Goal: Information Seeking & Learning: Learn about a topic

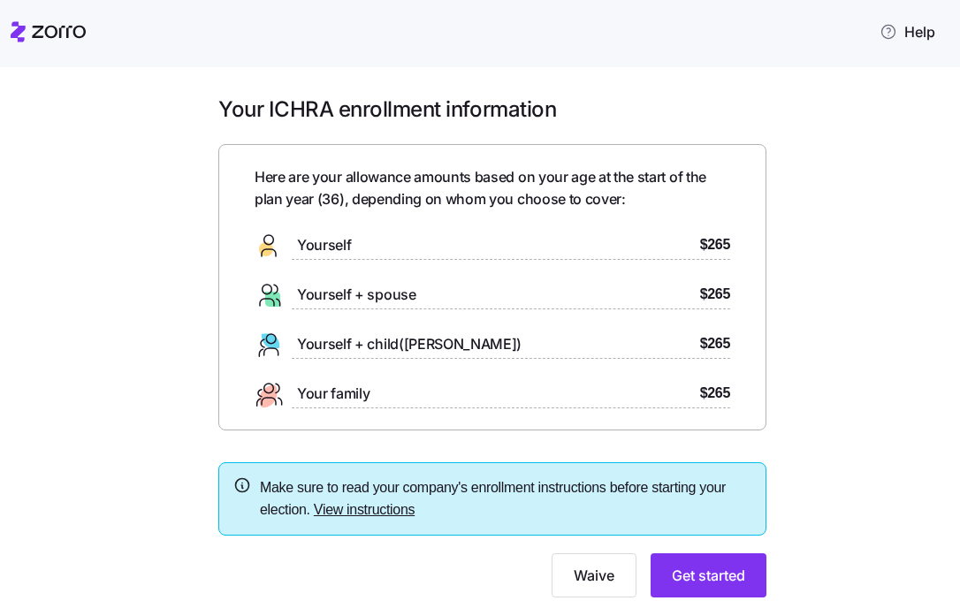
scroll to position [45, 0]
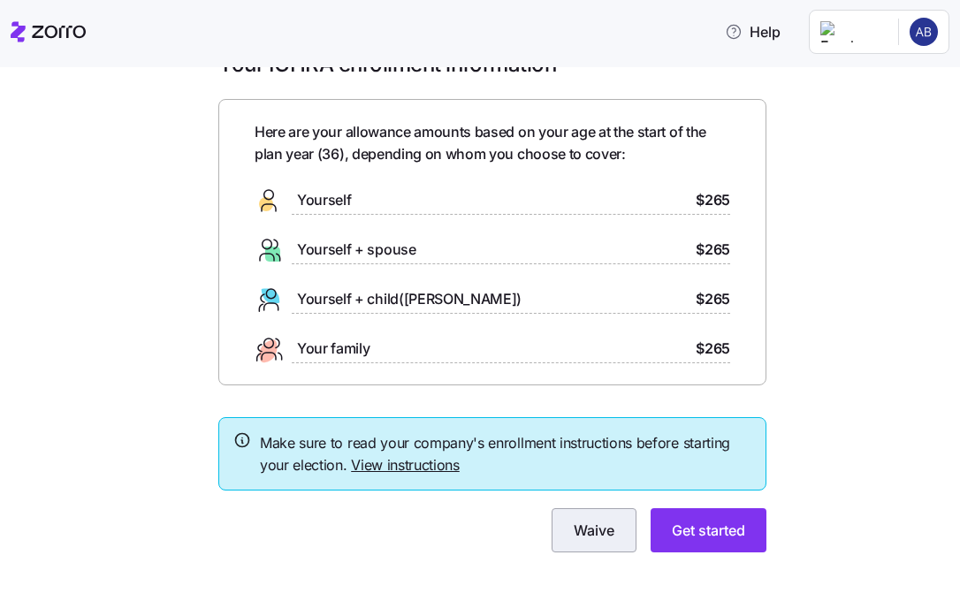
click at [611, 537] on span "Waive" at bounding box center [594, 530] width 41 height 21
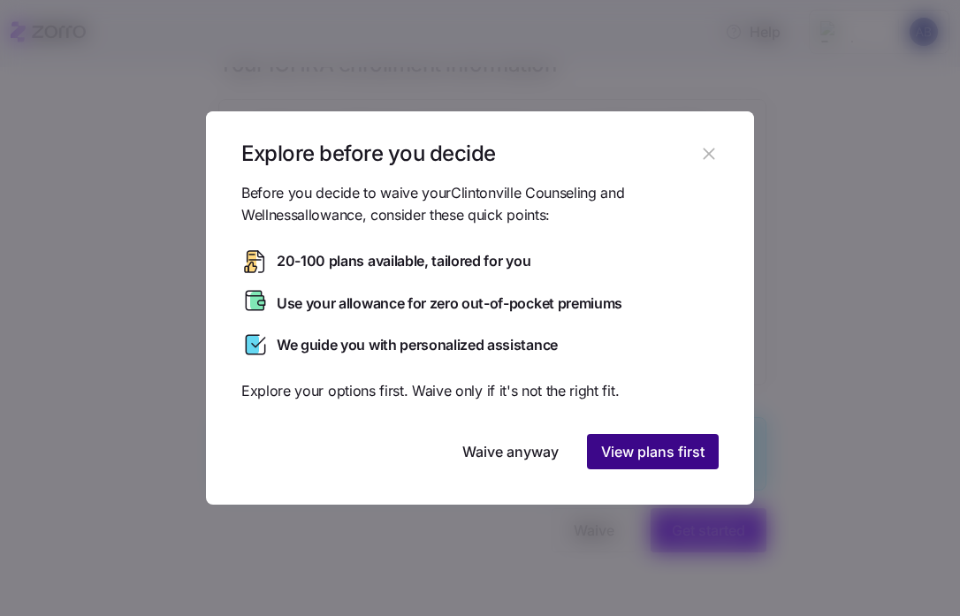
click at [593, 455] on button "View plans first" at bounding box center [653, 451] width 132 height 35
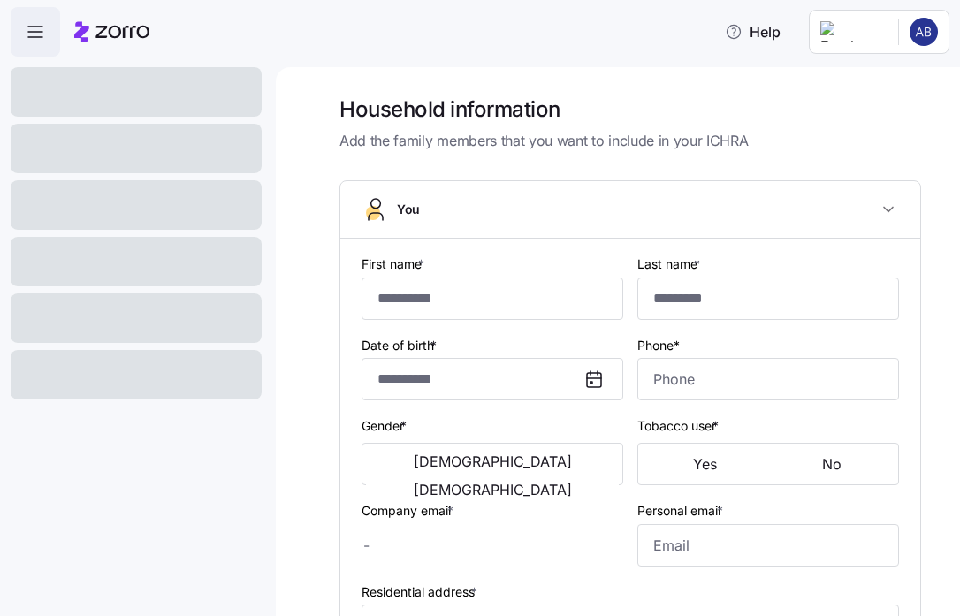
type input "****"
type input "******"
type input "[PERSON_NAME][EMAIL_ADDRESS][DOMAIN_NAME]"
type input "[PERSON_NAME][EMAIL_ADDRESS][PERSON_NAME][DOMAIN_NAME]"
type input "**********"
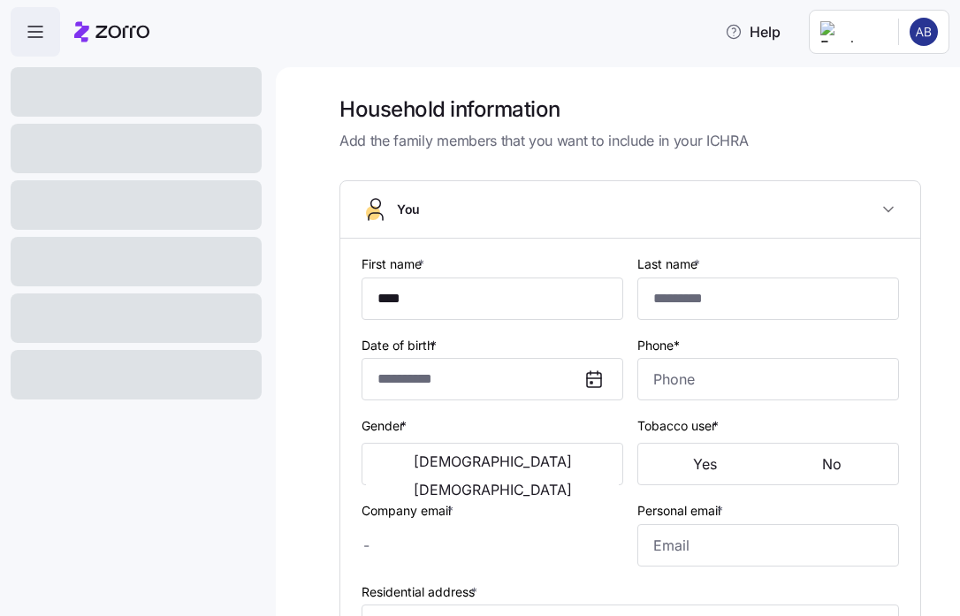
checkbox input "true"
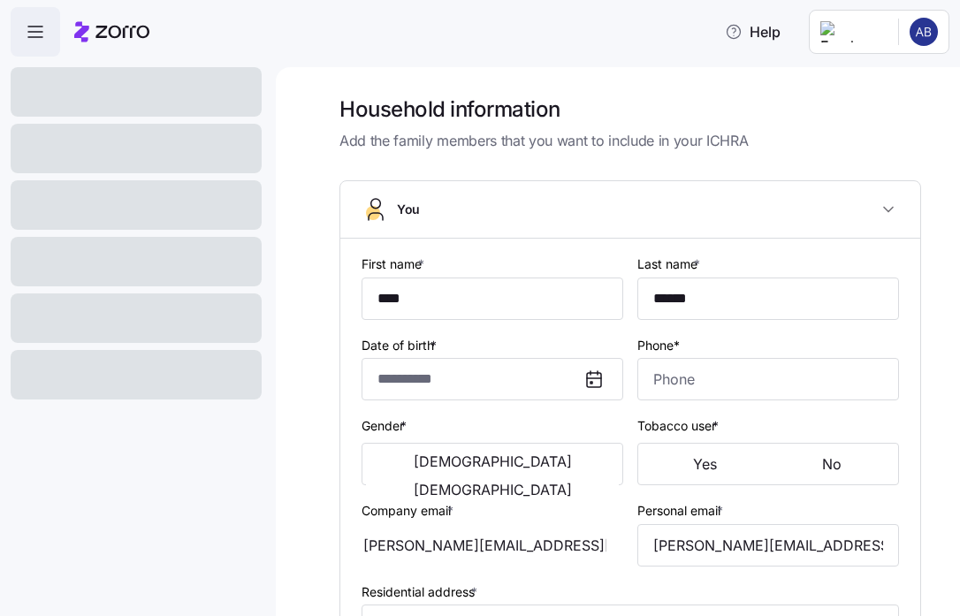
type input "**********"
type input "[PHONE_NUMBER]"
type input "[DEMOGRAPHIC_DATA] citizen"
type input "Single"
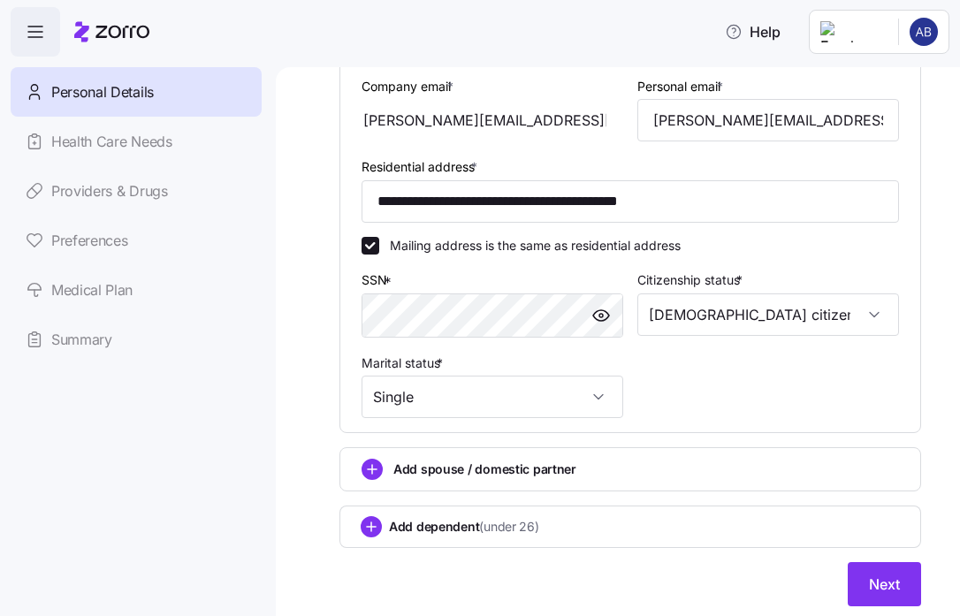
scroll to position [563, 0]
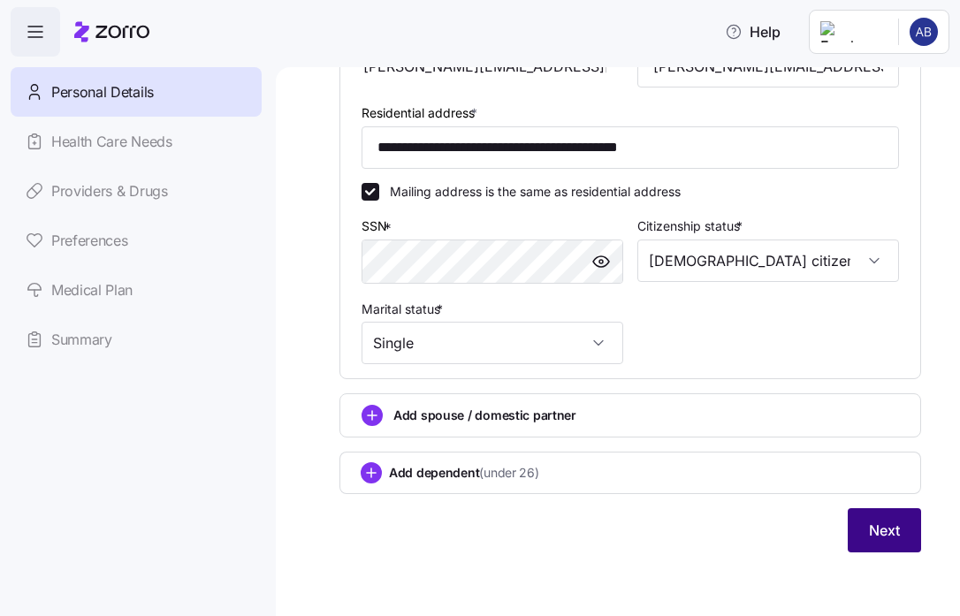
click at [896, 529] on span "Next" at bounding box center [884, 530] width 31 height 21
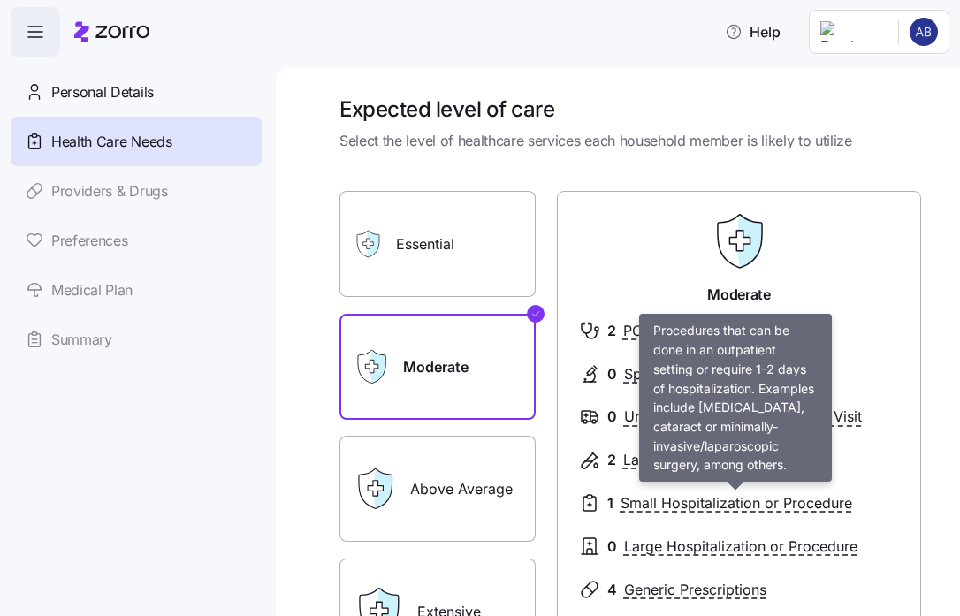
scroll to position [19, 0]
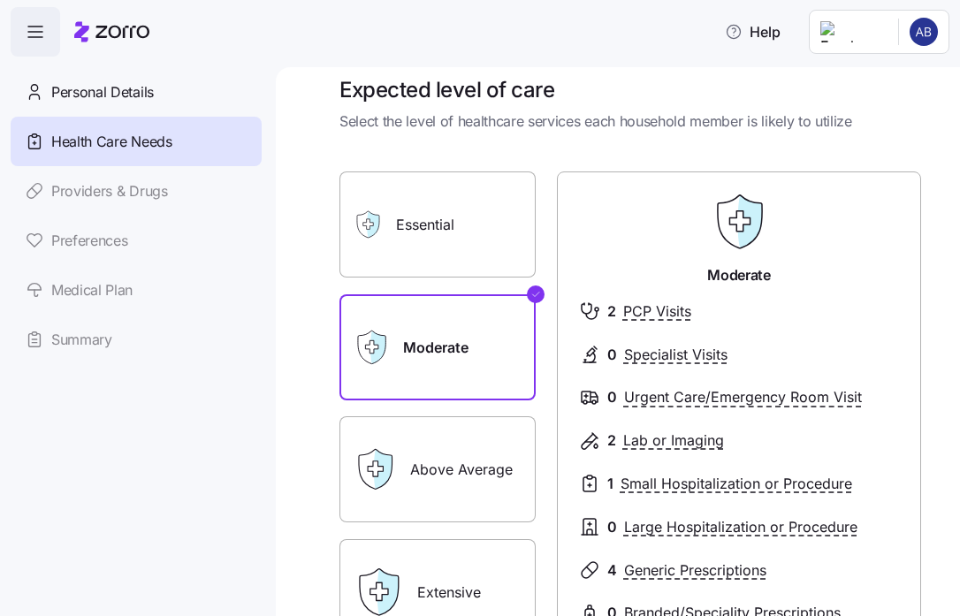
click at [101, 32] on icon at bounding box center [123, 32] width 54 height 12
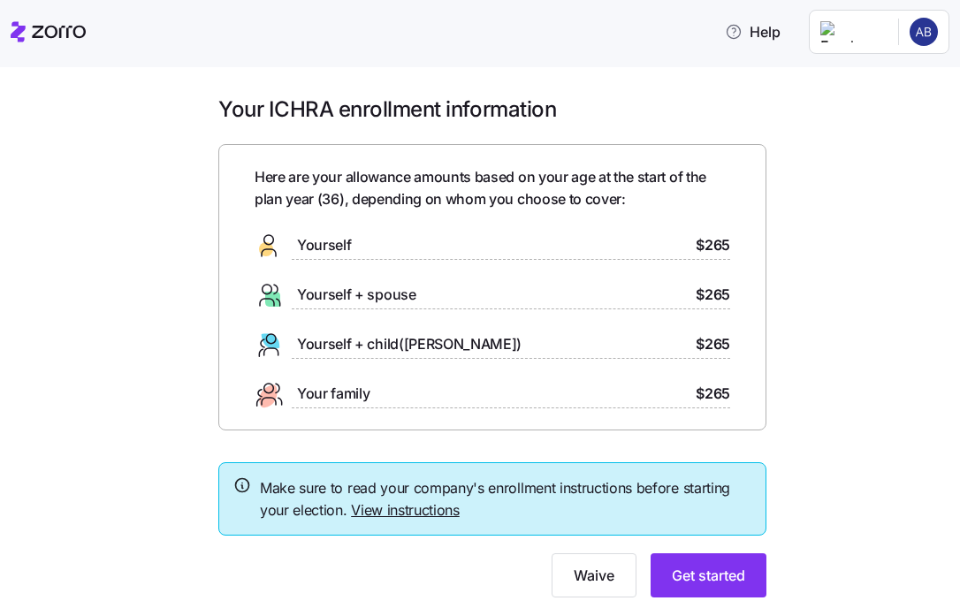
scroll to position [45, 0]
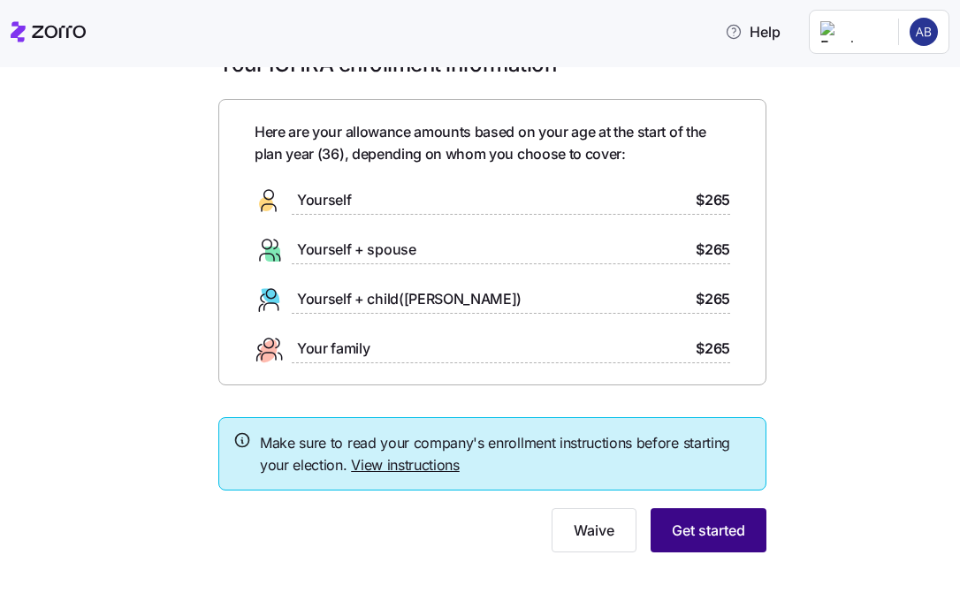
click at [732, 542] on button "Get started" at bounding box center [709, 531] width 116 height 44
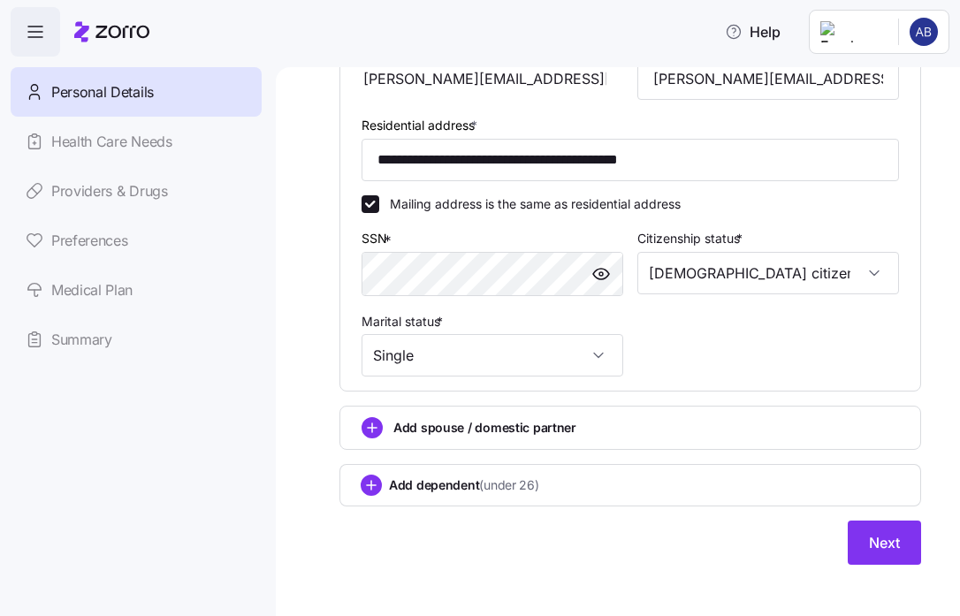
scroll to position [563, 0]
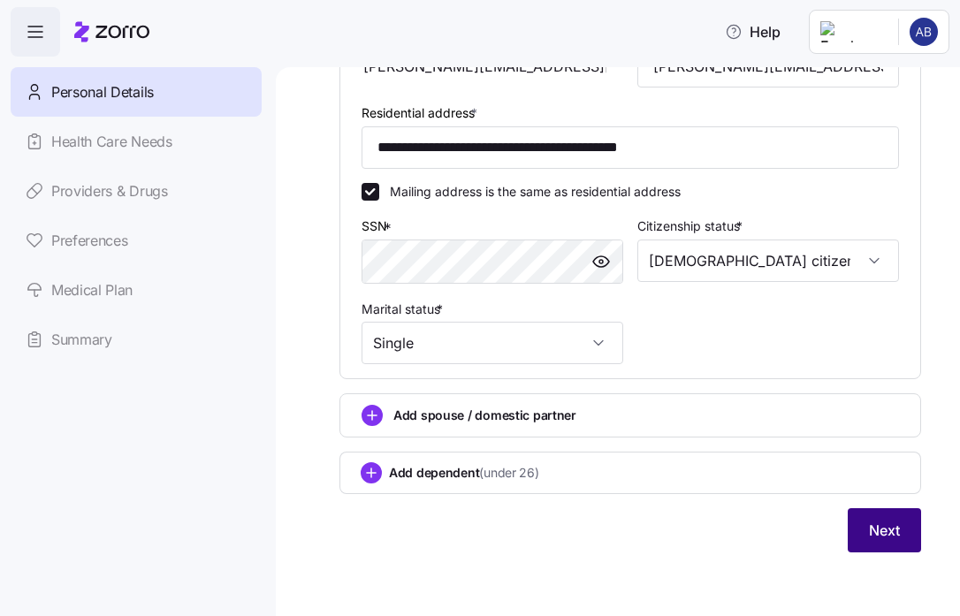
click at [876, 531] on span "Next" at bounding box center [884, 530] width 31 height 21
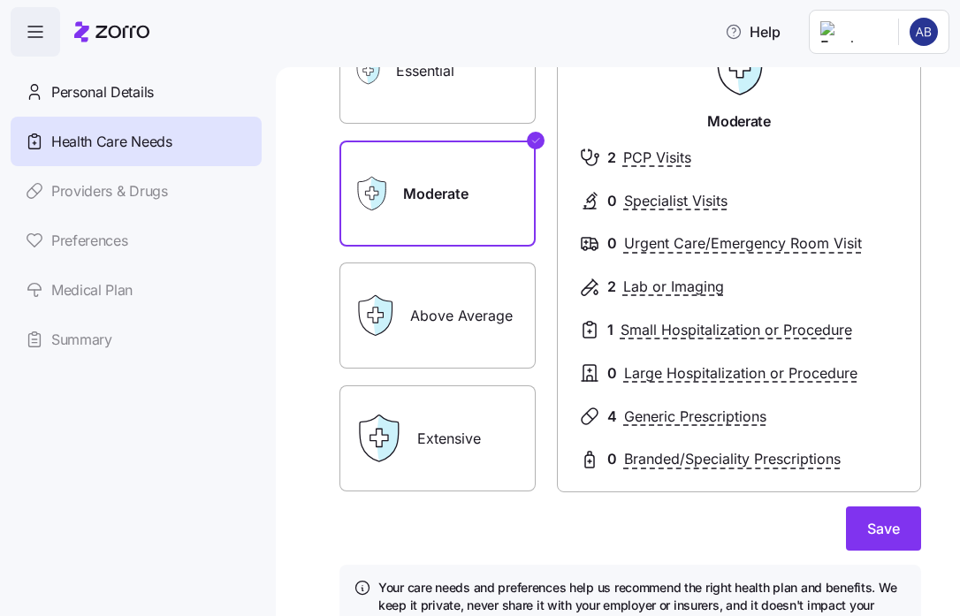
scroll to position [169, 0]
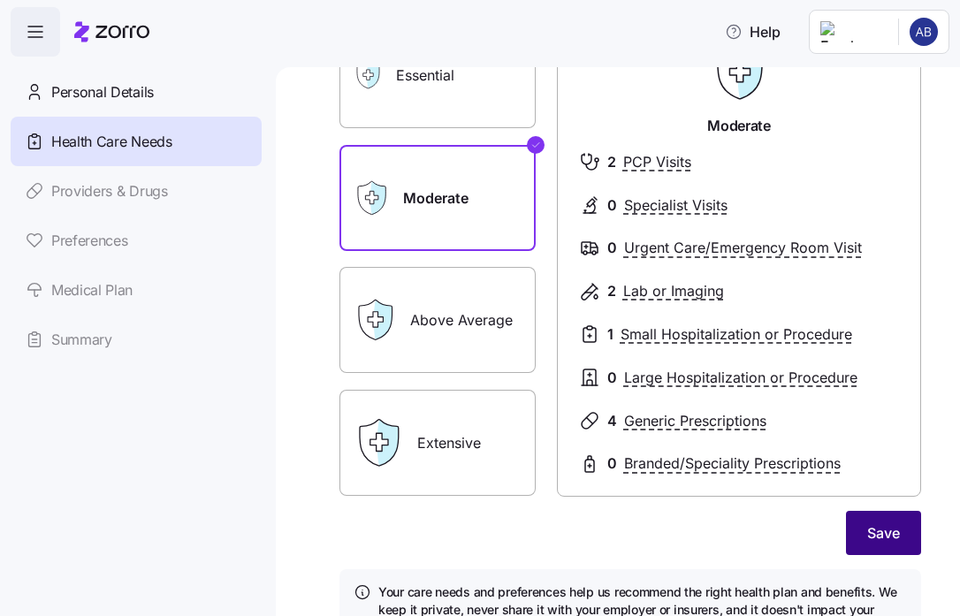
click at [874, 537] on span "Save" at bounding box center [884, 533] width 33 height 21
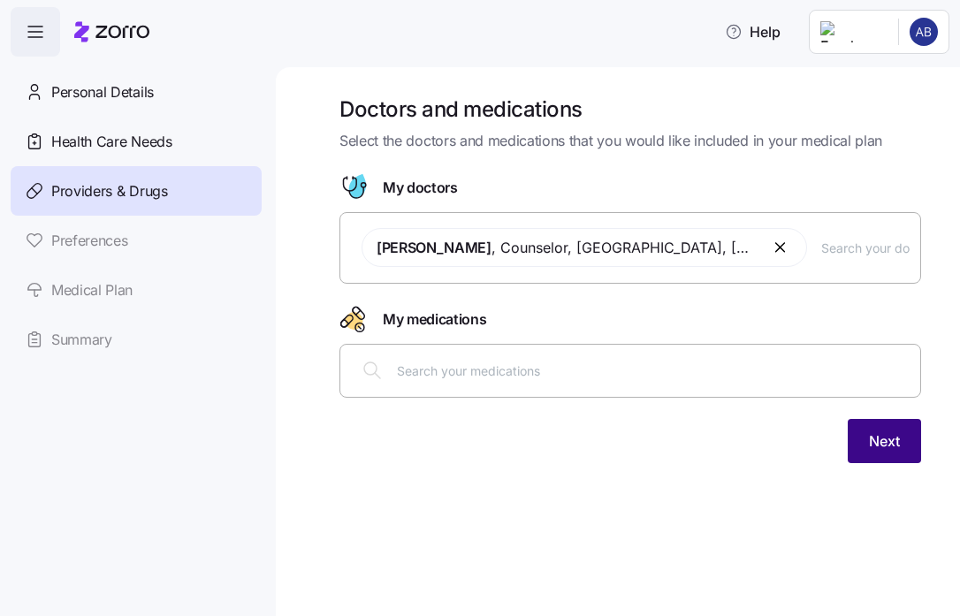
click at [872, 451] on span "Next" at bounding box center [884, 441] width 31 height 21
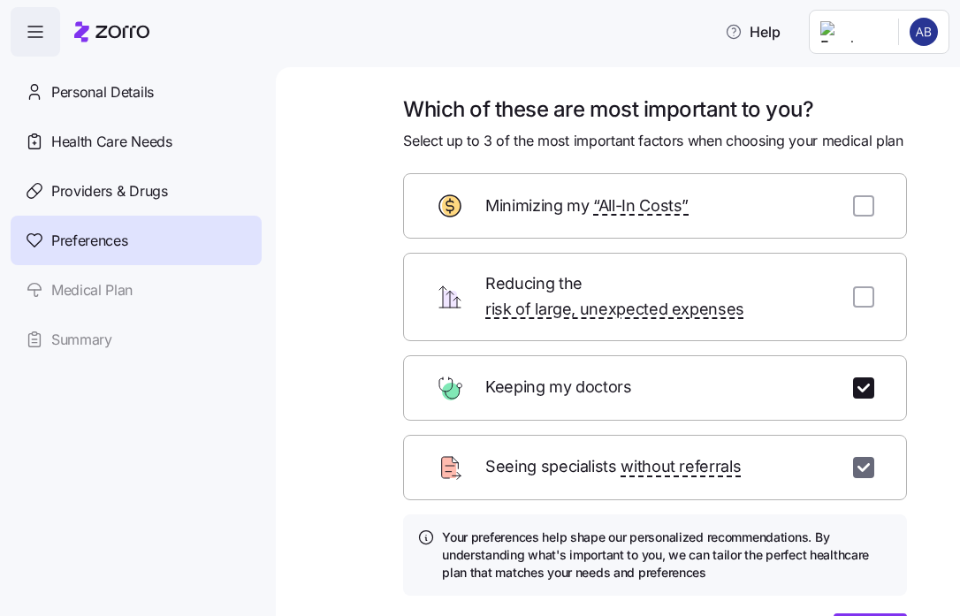
scroll to position [126, 0]
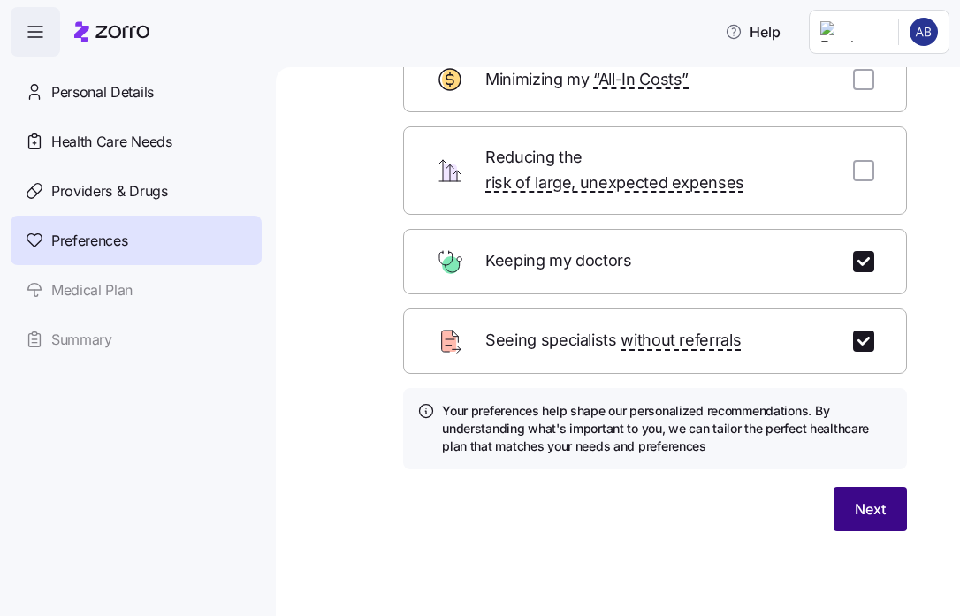
click at [869, 501] on span "Next" at bounding box center [870, 509] width 31 height 21
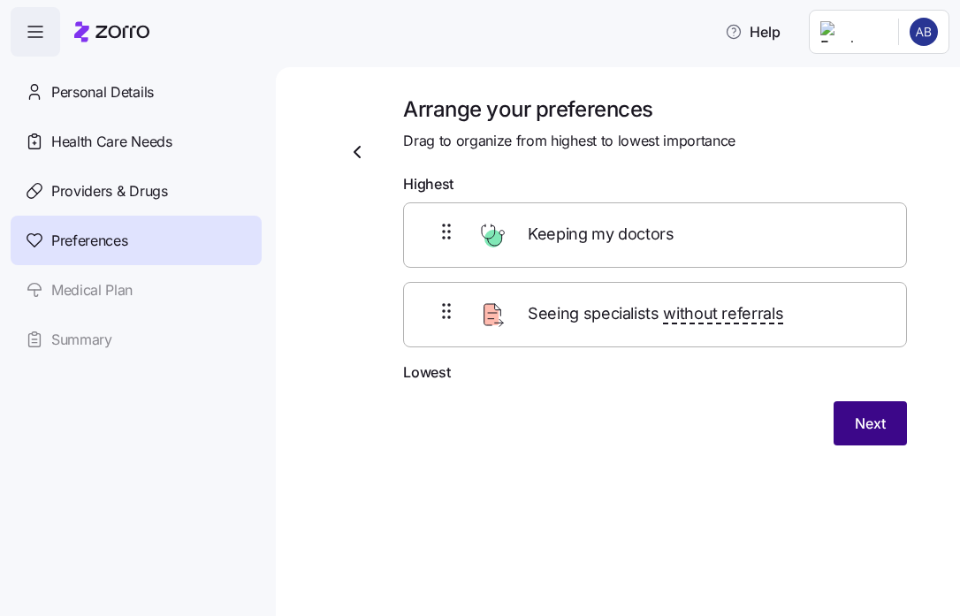
click at [875, 425] on span "Next" at bounding box center [870, 423] width 31 height 21
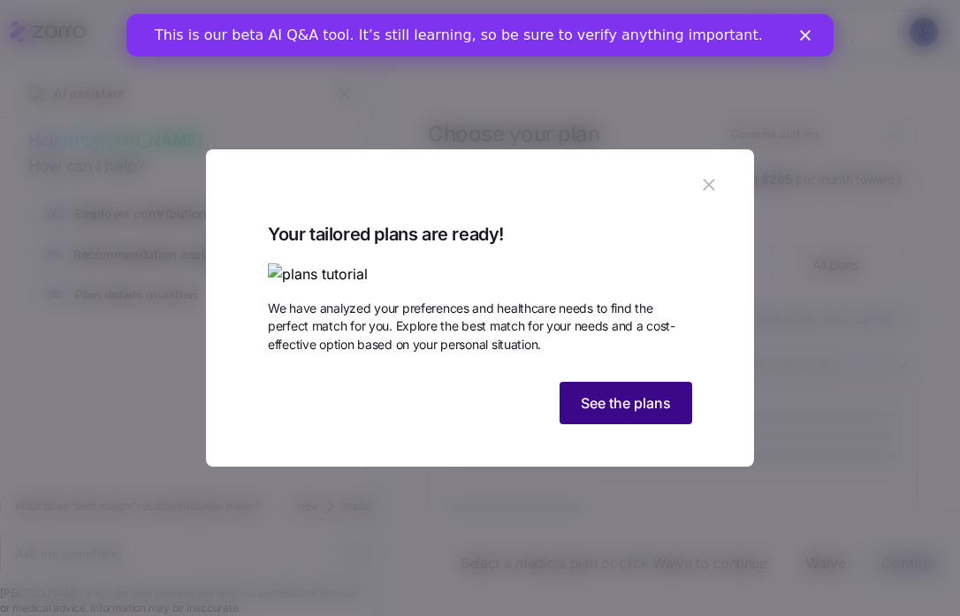
click at [662, 425] on button "See the plans" at bounding box center [626, 403] width 133 height 42
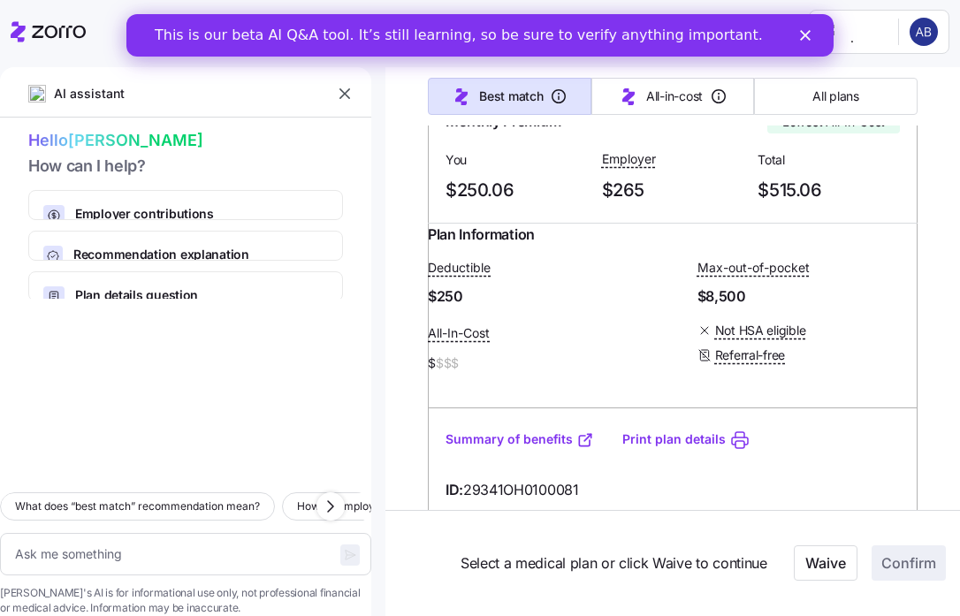
scroll to position [1062, 0]
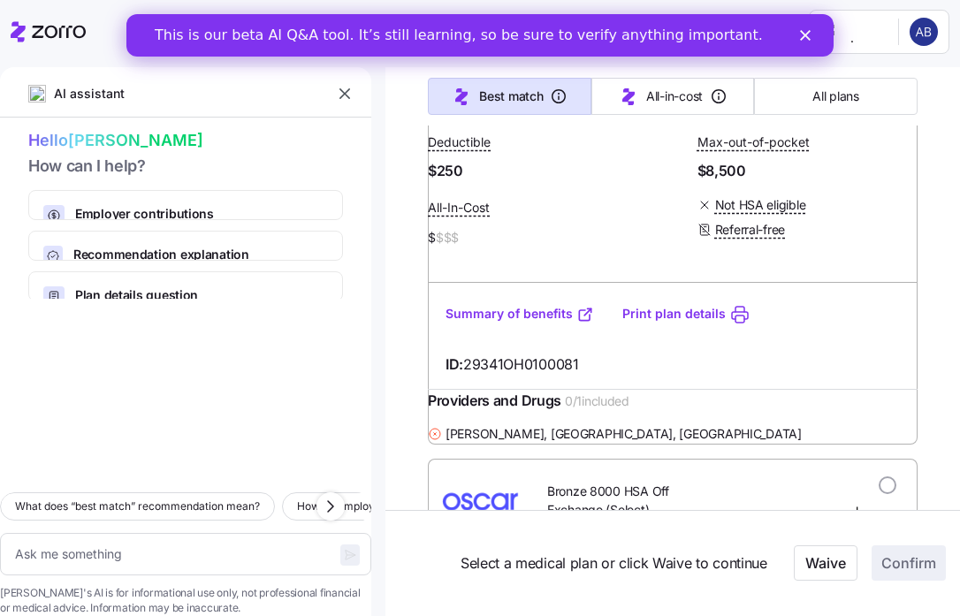
click at [547, 323] on link "Summary of benefits" at bounding box center [520, 314] width 149 height 18
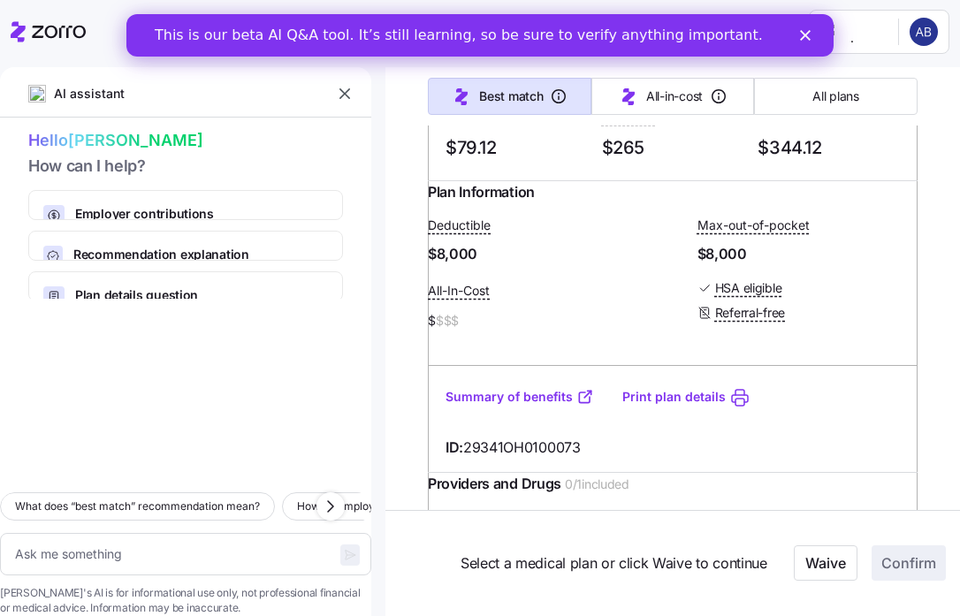
scroll to position [1357, 0]
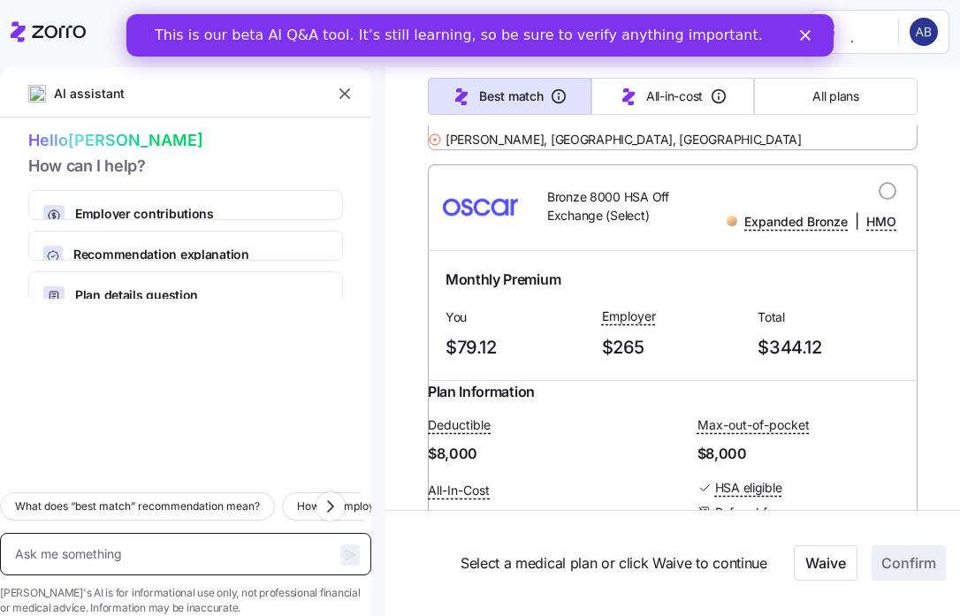
click at [160, 533] on textarea at bounding box center [185, 554] width 371 height 42
type textarea "x"
type textarea "W"
type textarea "x"
type textarea "Wh"
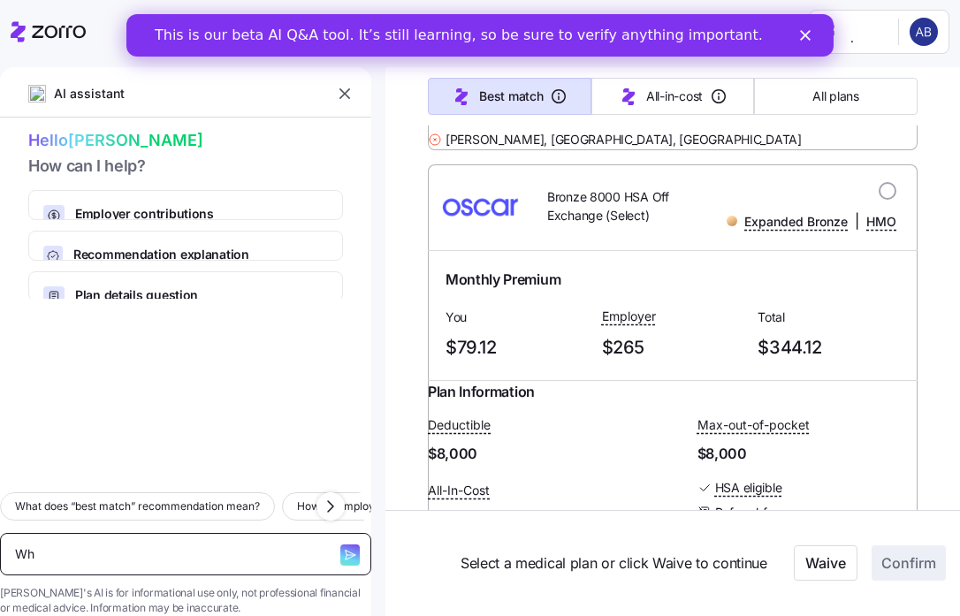
type textarea "x"
type textarea "What"
type textarea "x"
type textarea "What"
type textarea "x"
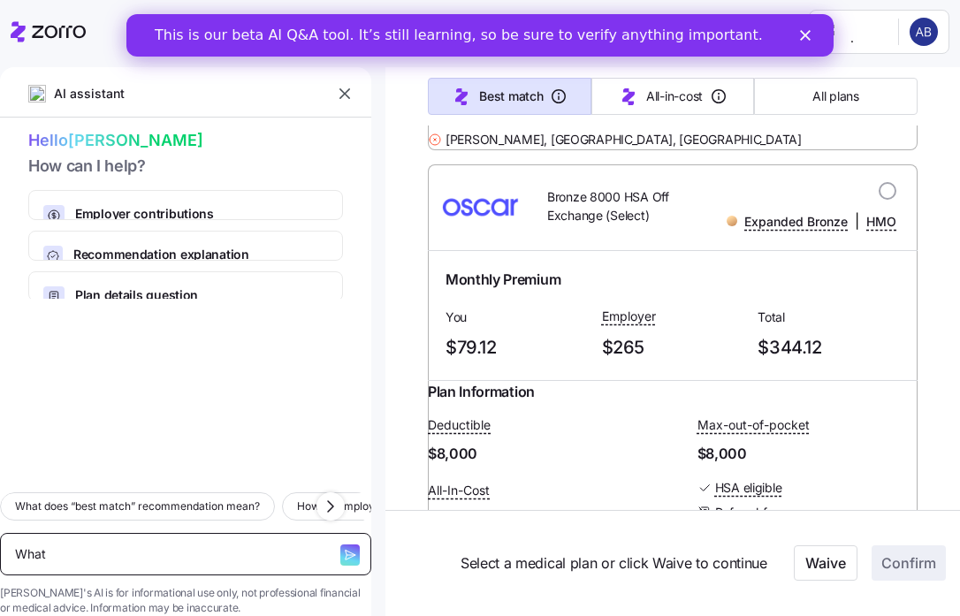
type textarea "What i"
type textarea "x"
type textarea "What is"
type textarea "x"
type textarea "What is"
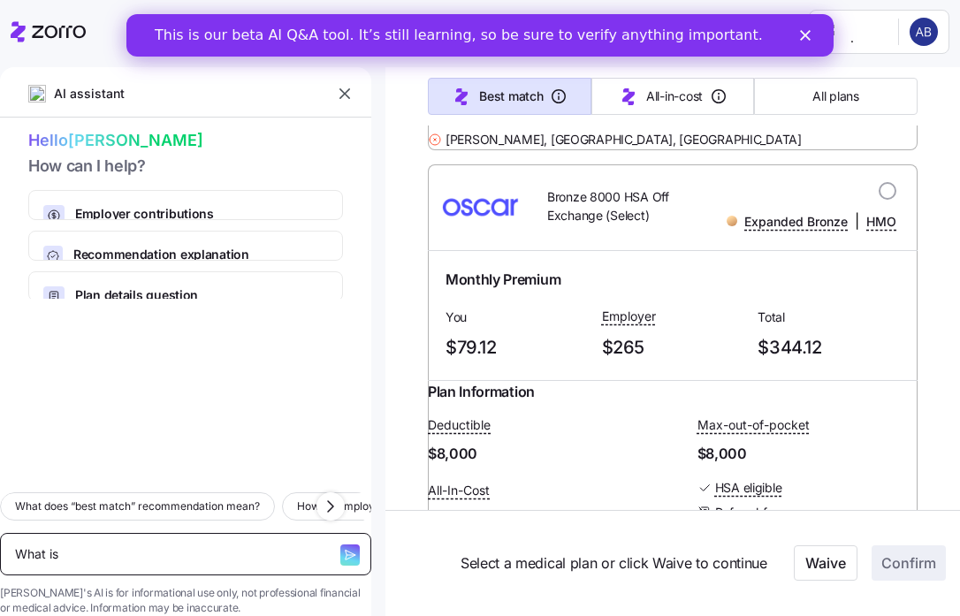
type textarea "x"
type textarea "What is H"
type textarea "x"
type textarea "What is HS"
type textarea "x"
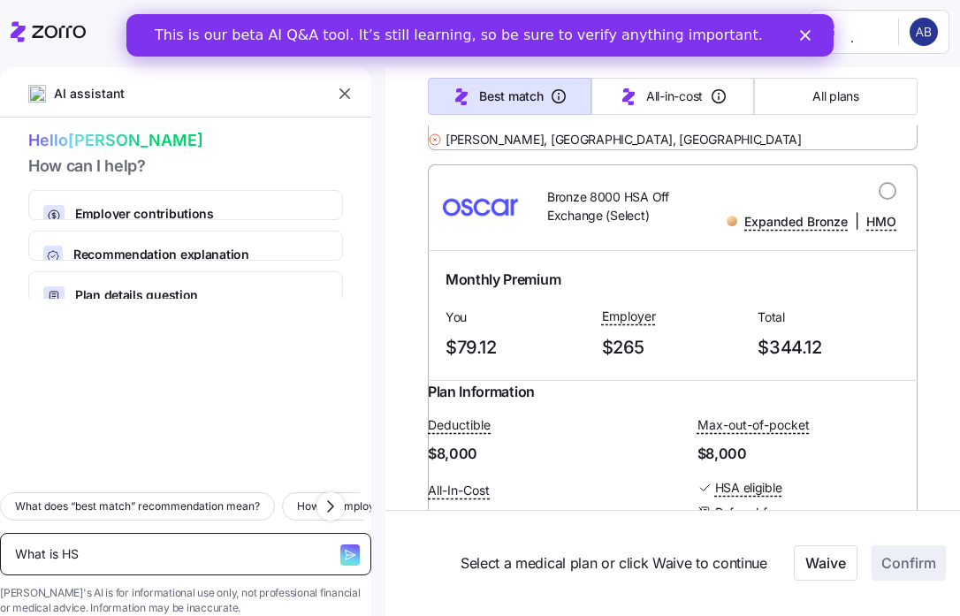
type textarea "What is HSA"
type textarea "x"
type textarea "What is HSA"
type textarea "x"
type textarea "What is HSA e"
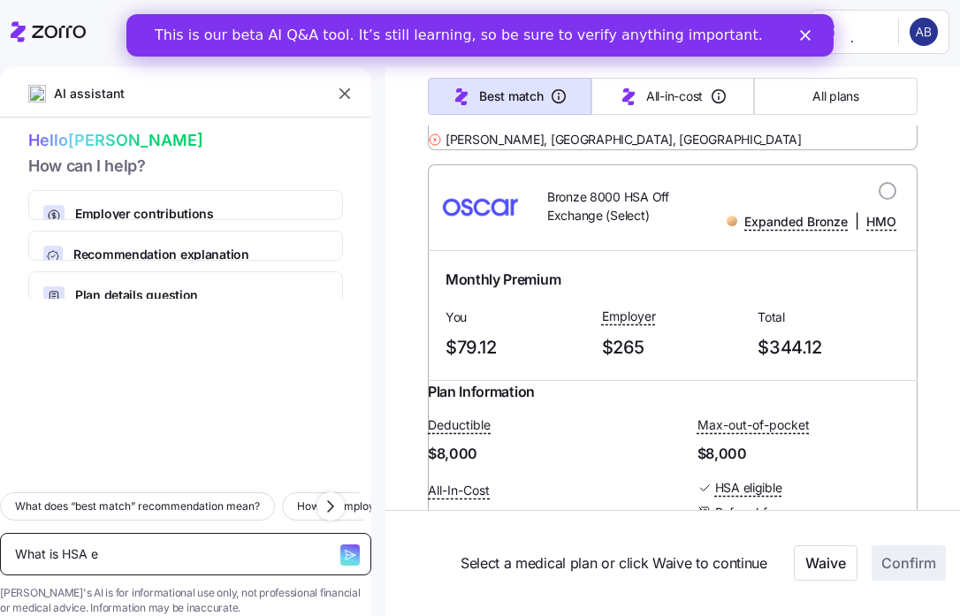
type textarea "x"
type textarea "What is HSA el"
type textarea "x"
type textarea "What is HSA [PERSON_NAME]"
type textarea "x"
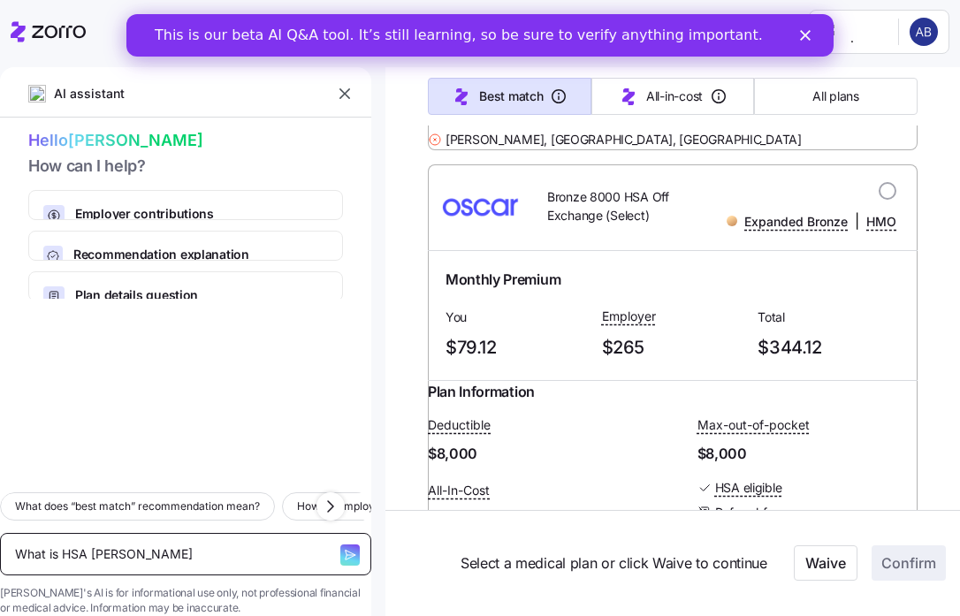
type textarea "What is HSA elig"
type textarea "x"
type textarea "What is [PERSON_NAME]"
type textarea "x"
type textarea "What is HSA eligib"
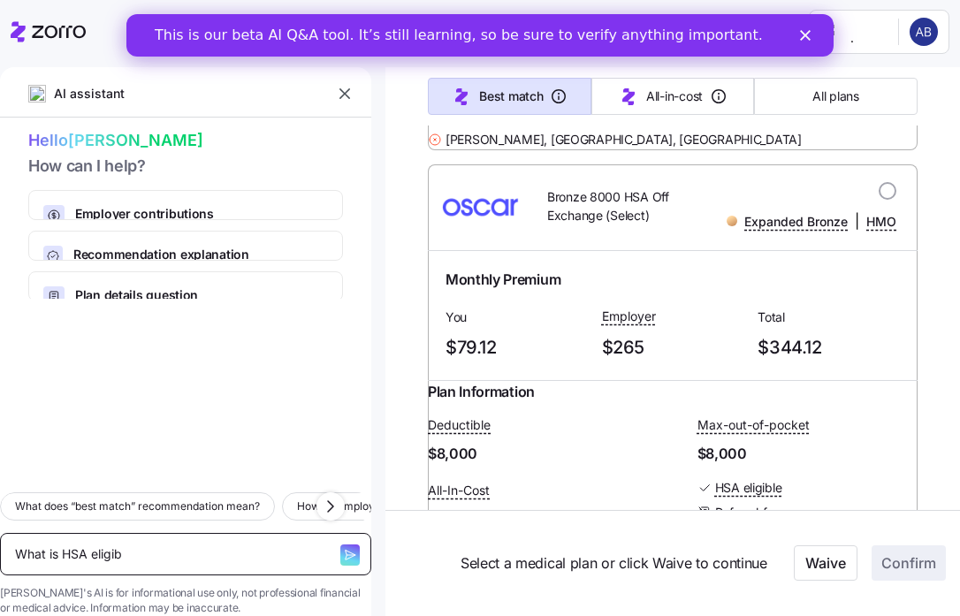
type textarea "x"
type textarea "What is HSA eligibl"
type textarea "x"
type textarea "What is HSA eligible"
type textarea "x"
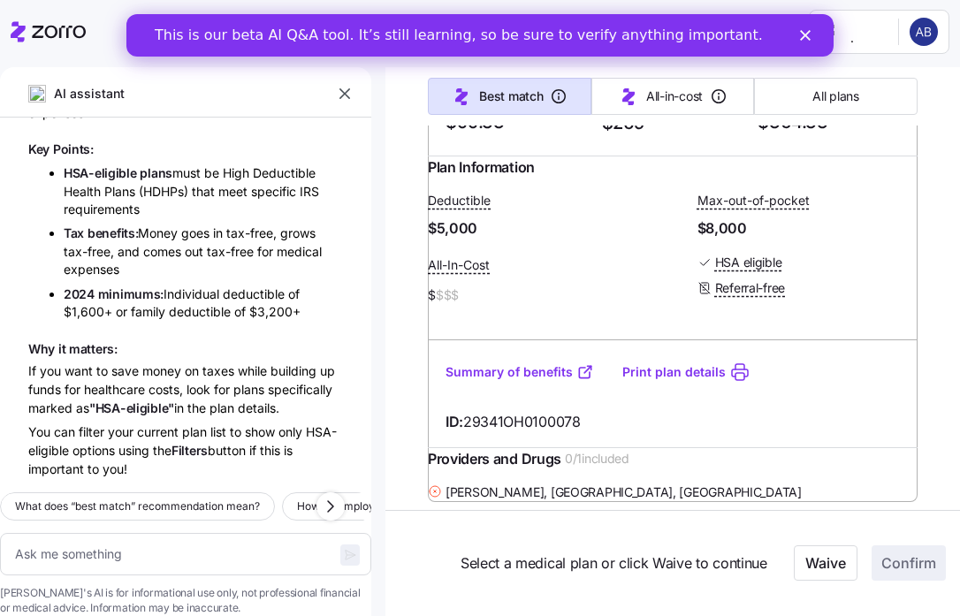
scroll to position [441, 0]
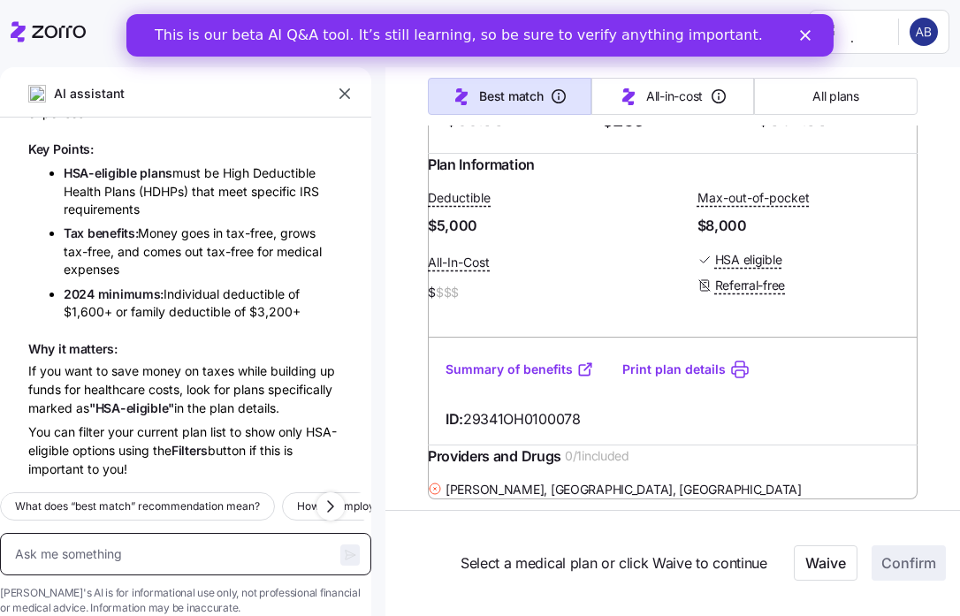
click at [207, 535] on textarea at bounding box center [185, 554] width 371 height 42
type textarea "x"
type textarea "w"
type textarea "x"
type textarea "wh"
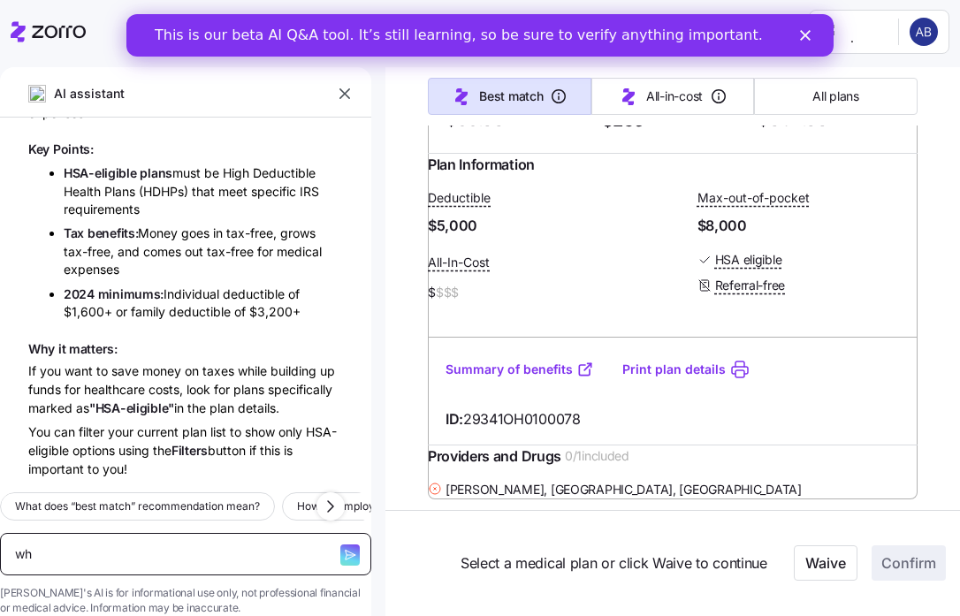
type textarea "x"
type textarea "wha"
type textarea "x"
type textarea "what"
type textarea "x"
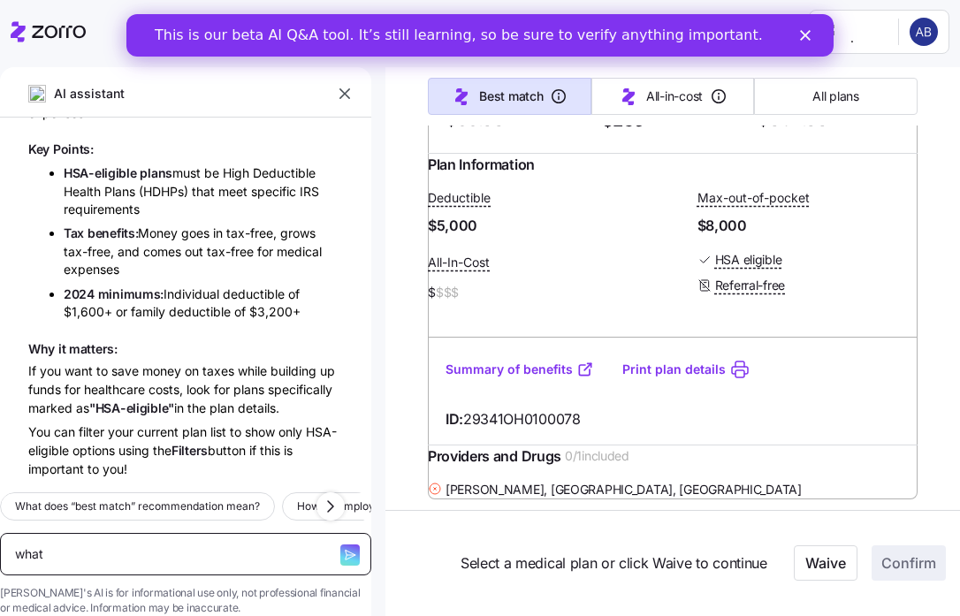
type textarea "what c"
type textarea "x"
type textarea "what ca"
type textarea "x"
type textarea "what can"
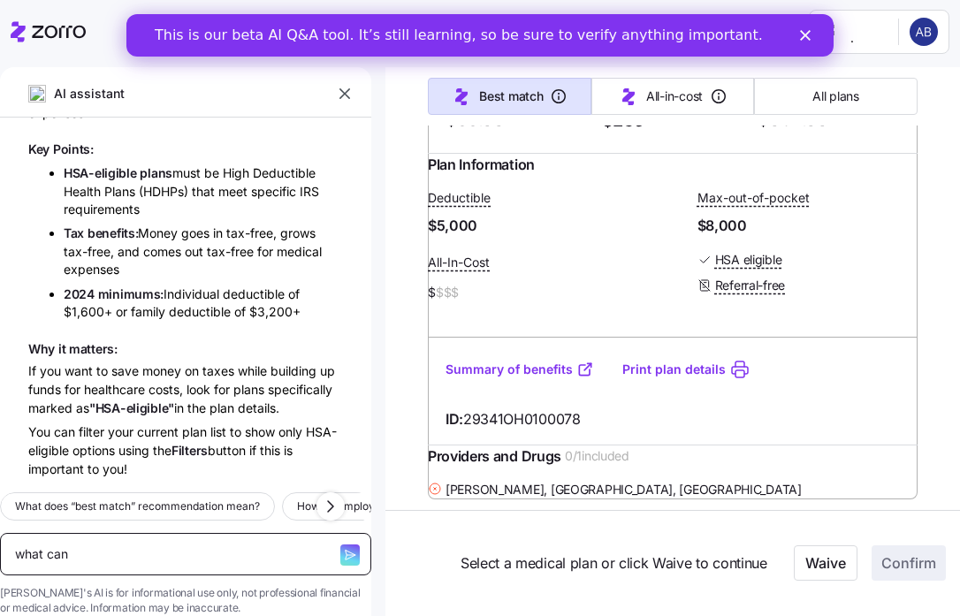
type textarea "x"
type textarea "what can"
type textarea "x"
type textarea "what can I"
type textarea "x"
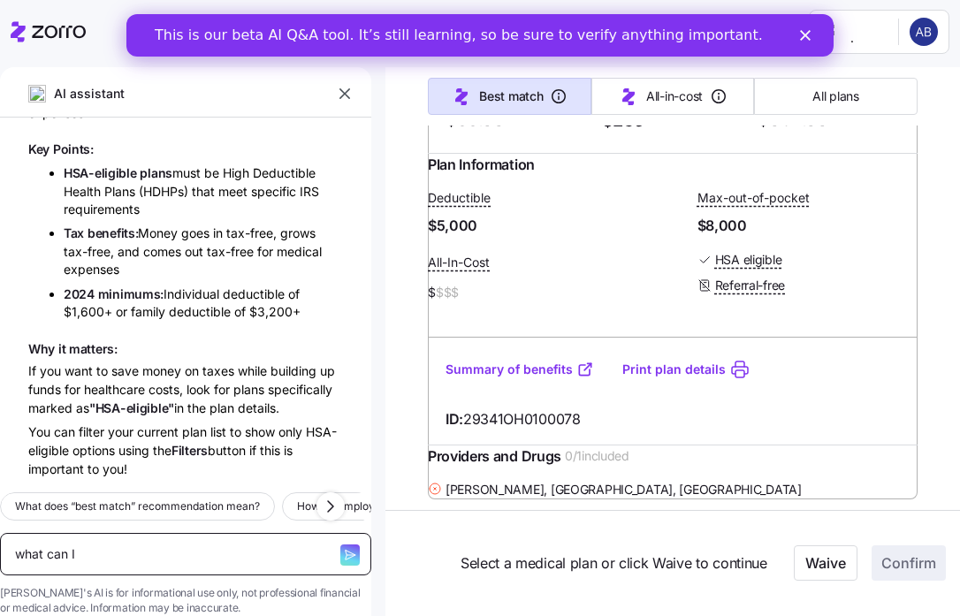
type textarea "what can I"
type textarea "x"
type textarea "what can I u"
type textarea "x"
type textarea "what can I us"
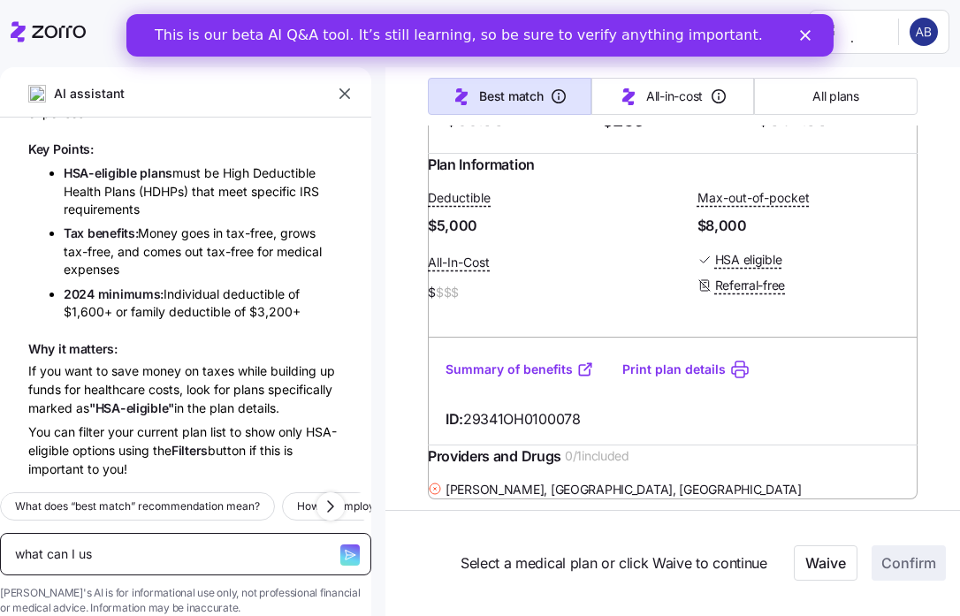
type textarea "x"
type textarea "what can I use"
type textarea "x"
type textarea "what can I use"
type textarea "x"
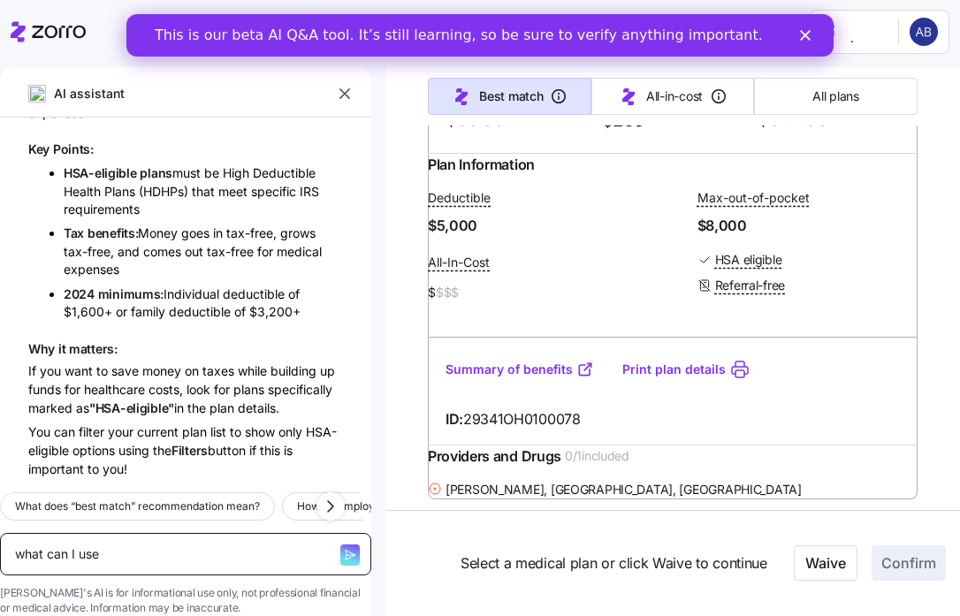
type textarea "what can I use f"
type textarea "x"
type textarea "what can I use fo"
type textarea "x"
type textarea "what can I use for"
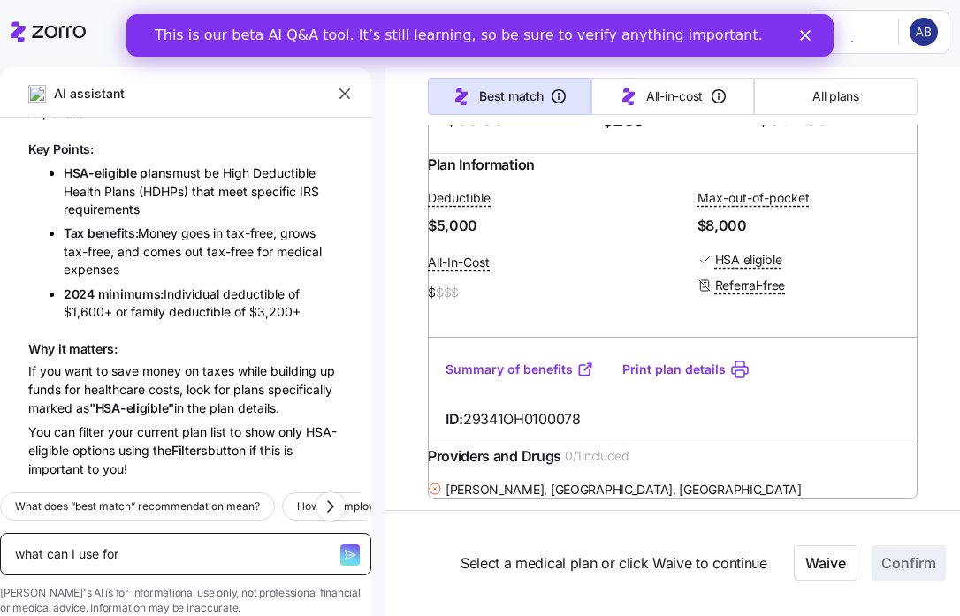
type textarea "x"
type textarea "what can I use for m"
type textarea "x"
type textarea "what can I use for my"
type textarea "x"
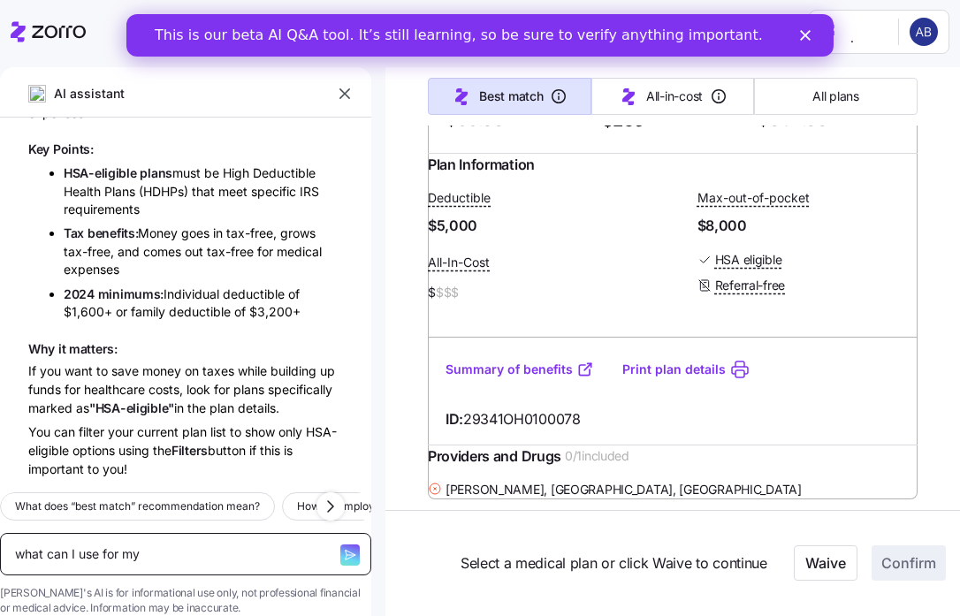
type textarea "what can I use for my"
type textarea "x"
type textarea "what can I use for my h"
type textarea "x"
type textarea "what can I use for my hs"
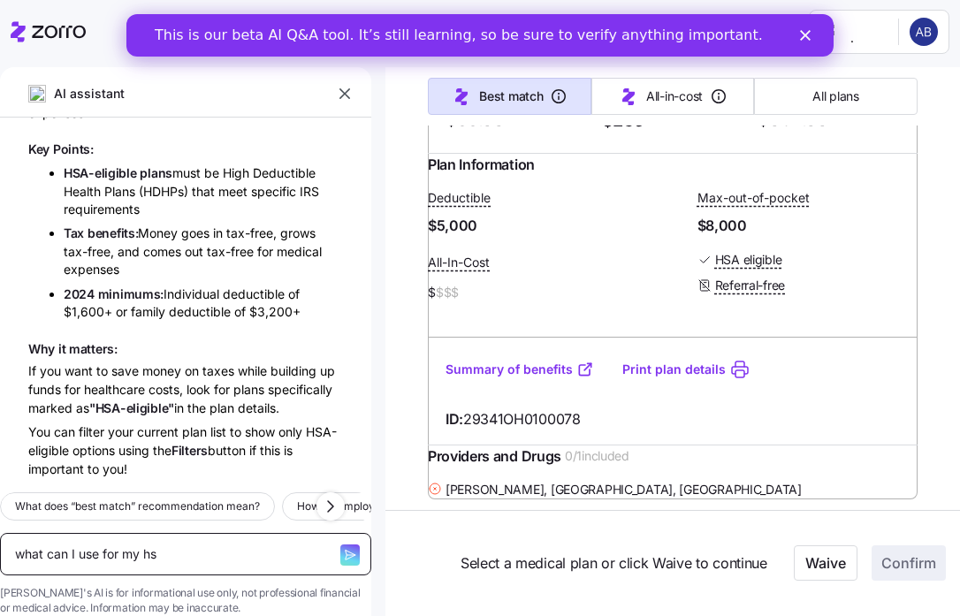
type textarea "x"
type textarea "what can I use for my hsa"
type textarea "x"
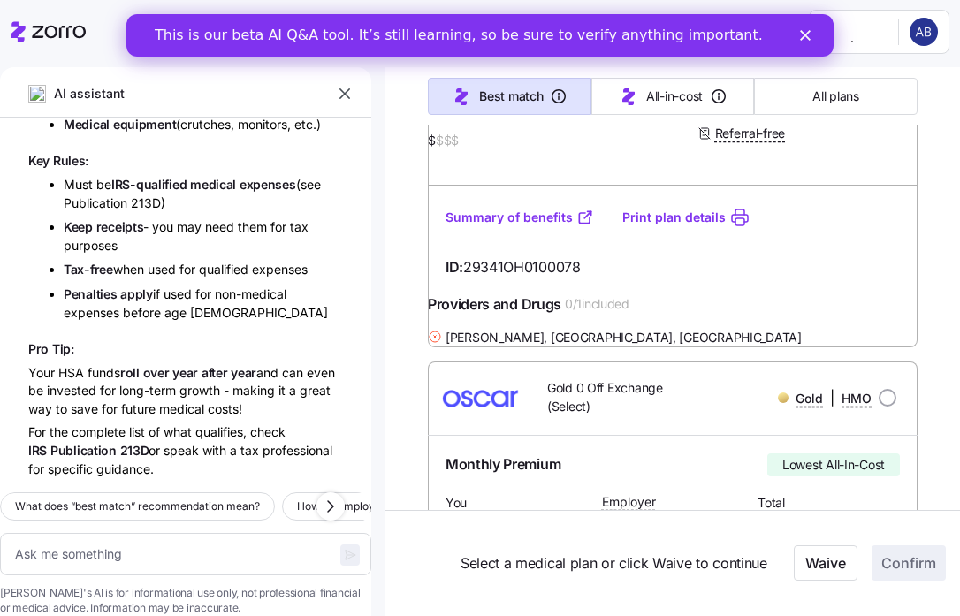
scroll to position [610, 0]
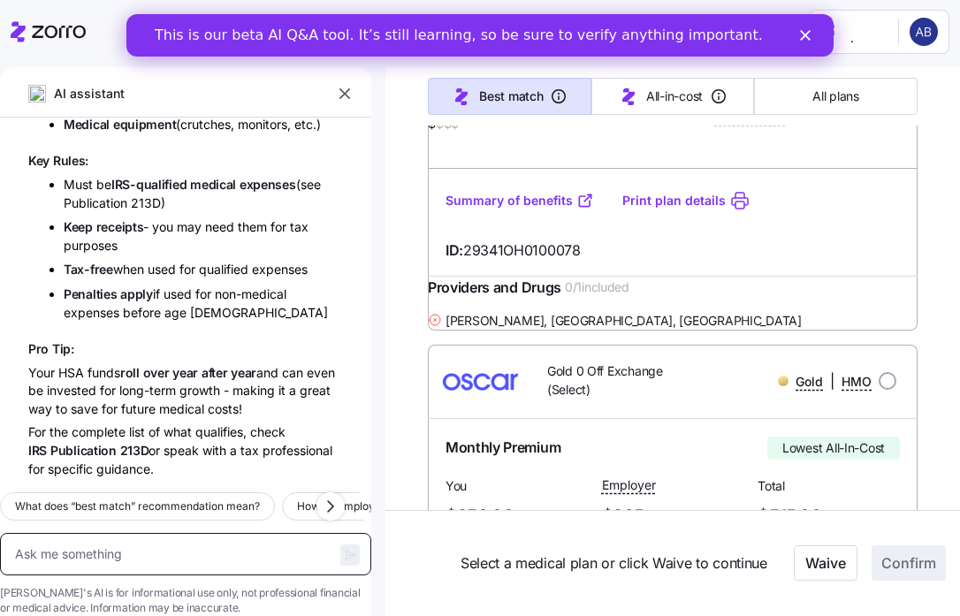
click at [201, 533] on textarea at bounding box center [185, 554] width 371 height 42
type textarea "x"
type textarea "h"
type textarea "x"
type textarea "how"
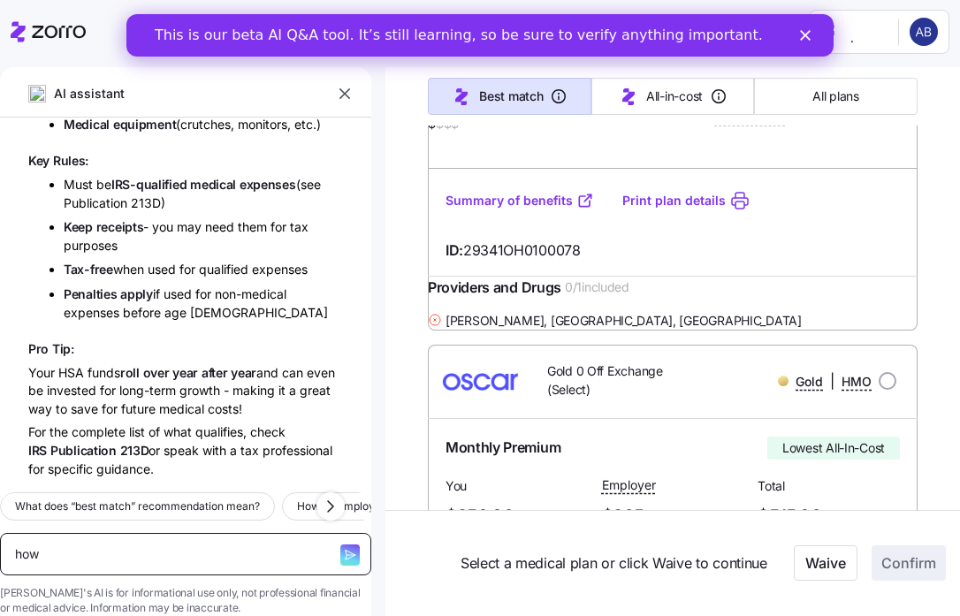
type textarea "x"
type textarea "how"
type textarea "x"
type textarea "how d"
type textarea "x"
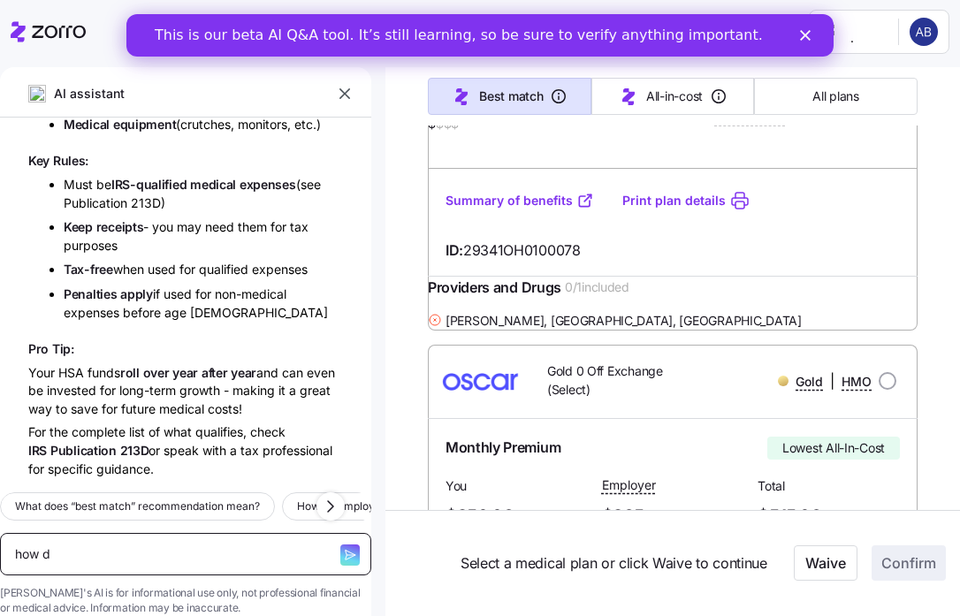
type textarea "how do"
type textarea "x"
type textarea "how do"
type textarea "x"
type textarea "how do I"
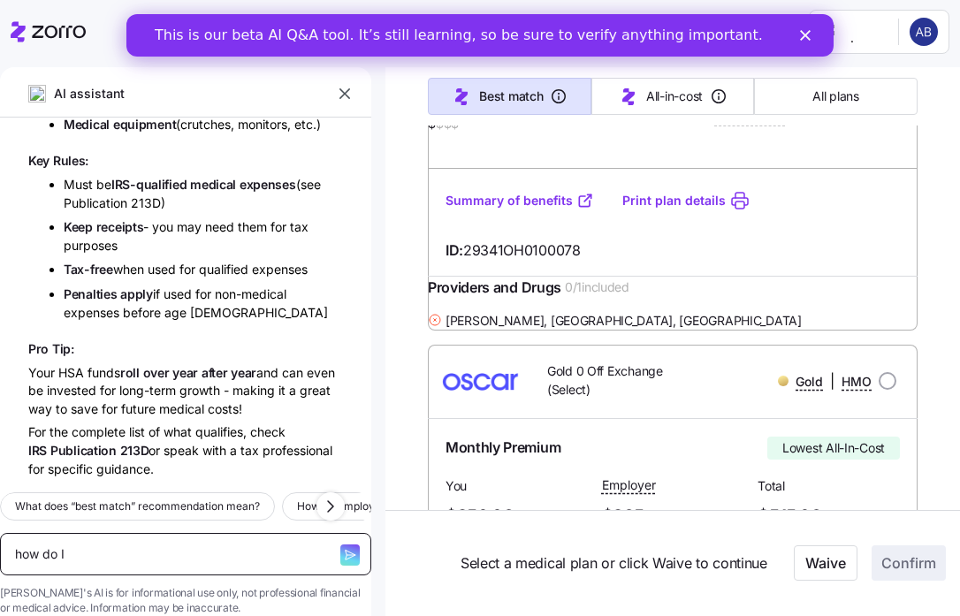
type textarea "x"
type textarea "how do I use"
type textarea "x"
type textarea "how do I use"
type textarea "x"
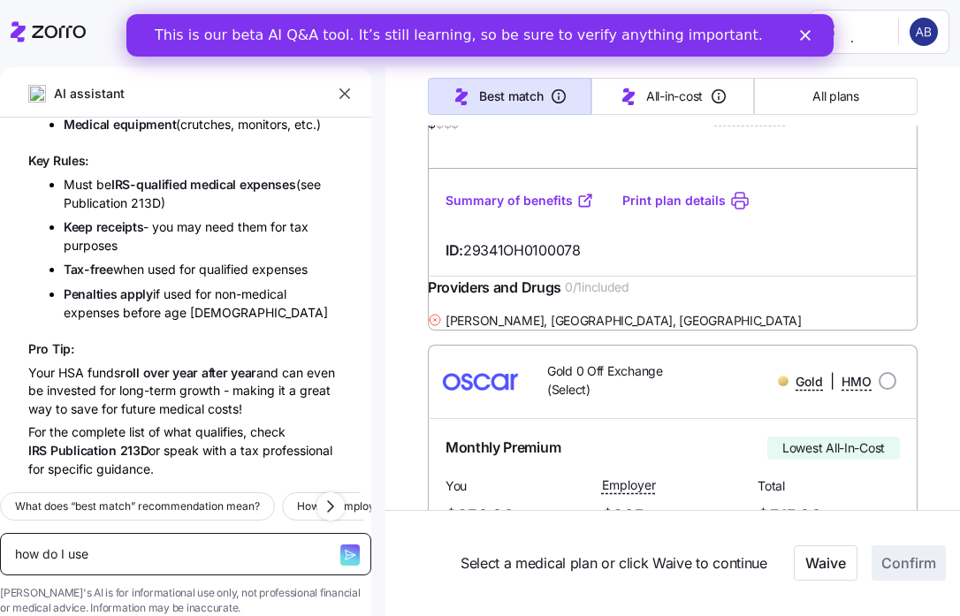
type textarea "how do I use m"
type textarea "x"
type textarea "how do I use my"
type textarea "x"
type textarea "how do I use my"
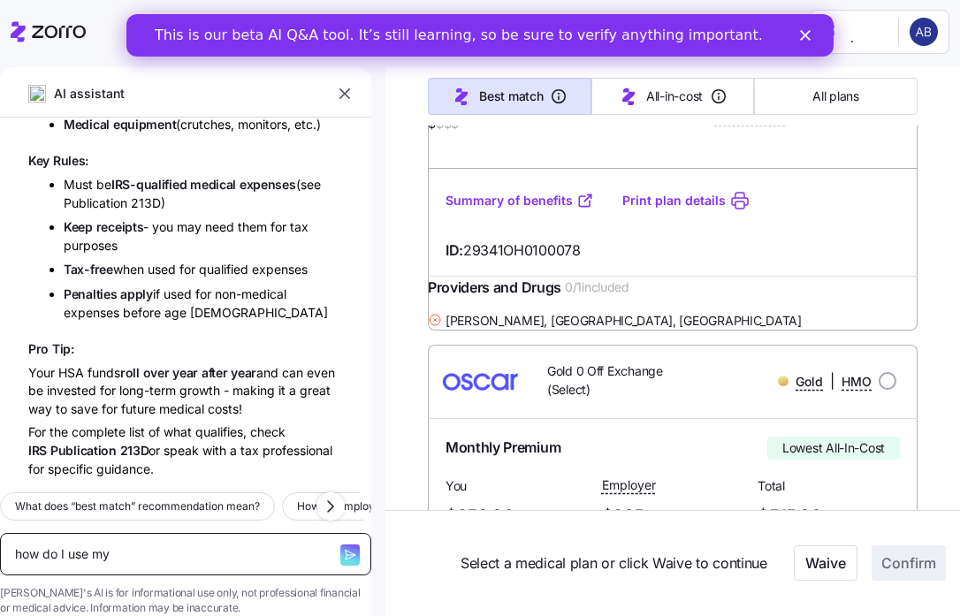
type textarea "x"
type textarea "how do I use my h"
type textarea "x"
type textarea "how do I use my hs"
type textarea "x"
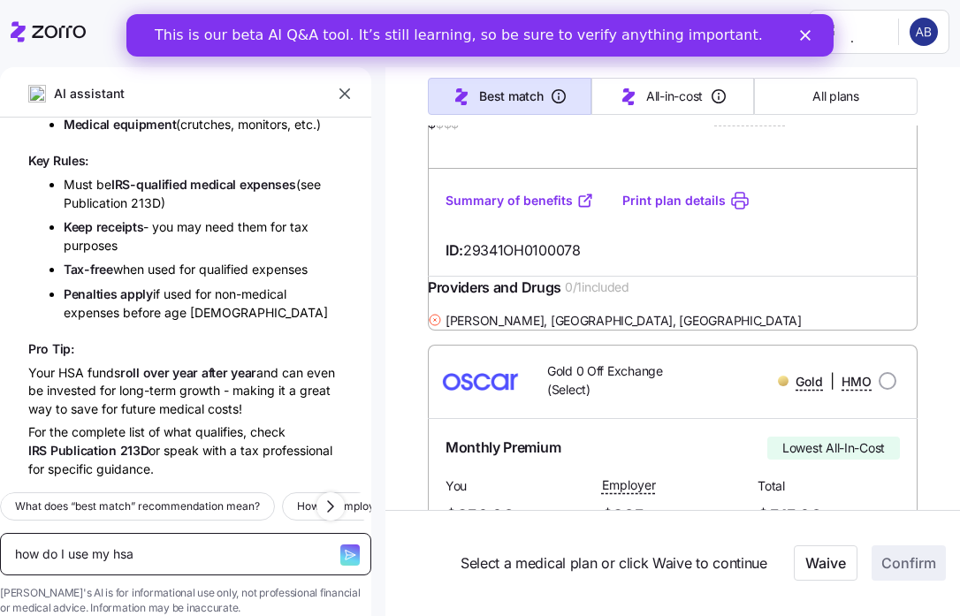
type textarea "how do I use my hsa"
type textarea "x"
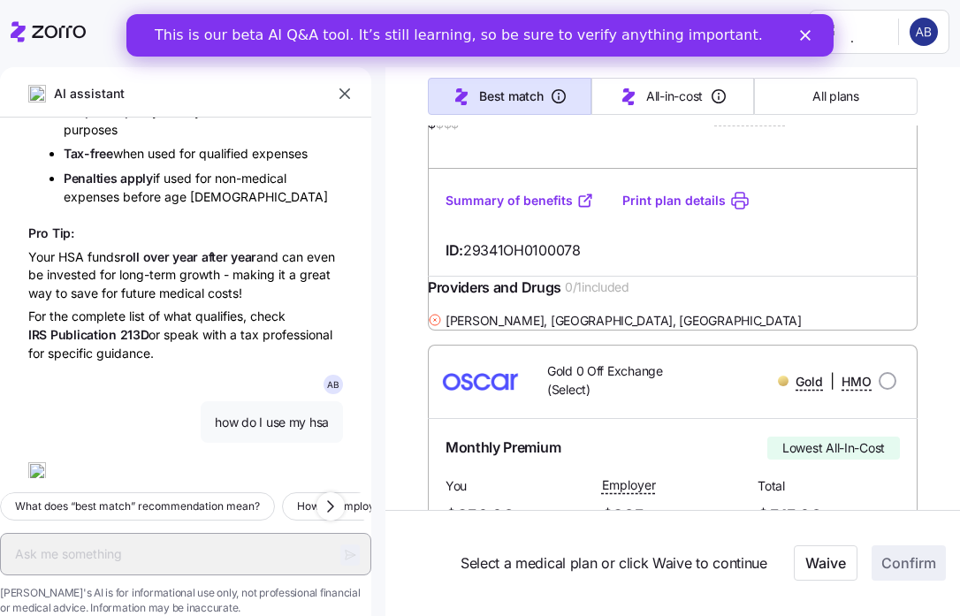
scroll to position [1128, 0]
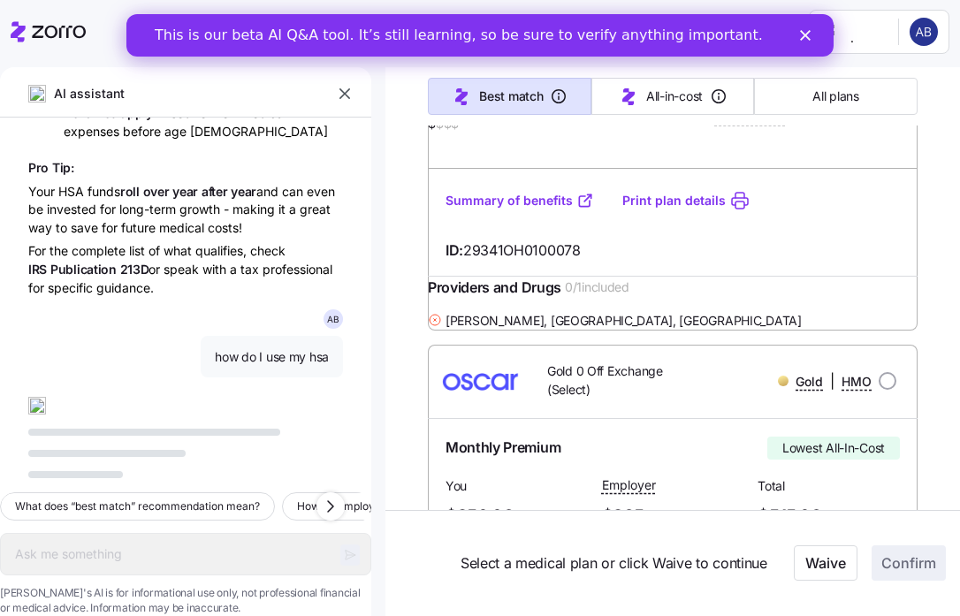
click at [811, 41] on div "This is our beta AI Q&A tool. It’s still learning, so be sure to verify anythin…" at bounding box center [480, 35] width 708 height 28
click at [804, 39] on icon "Close" at bounding box center [805, 35] width 11 height 11
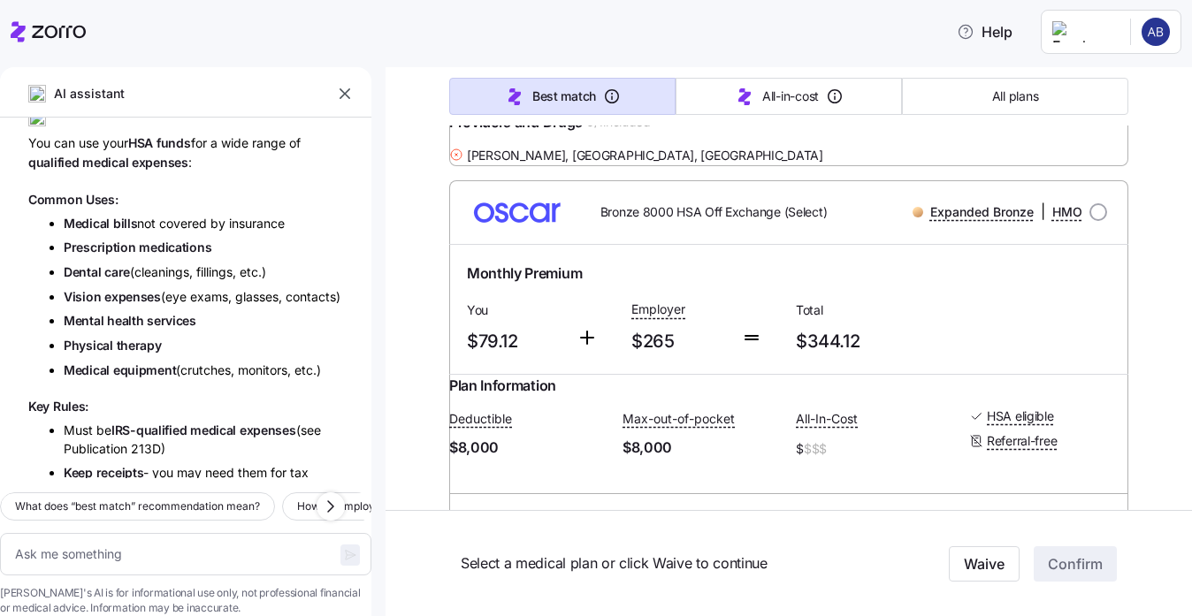
scroll to position [1098, 0]
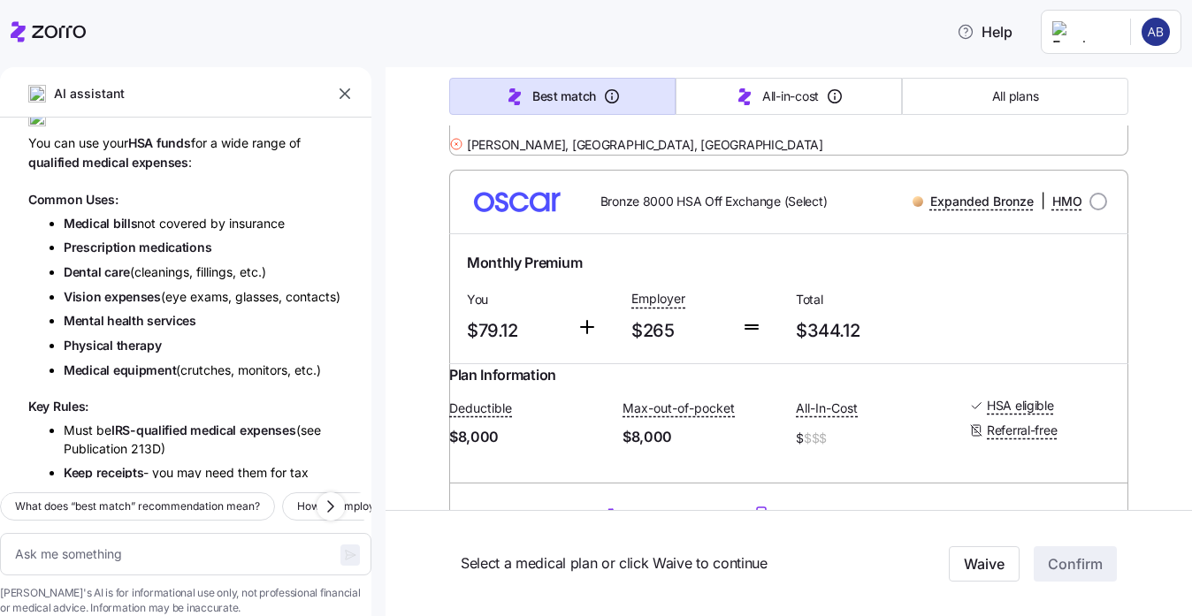
click at [738, 262] on div "Silver 5000 HSA Off Exchange (Select) Silver | HMO Monthly Premium Best match Y…" at bounding box center [788, 381] width 679 height 2192
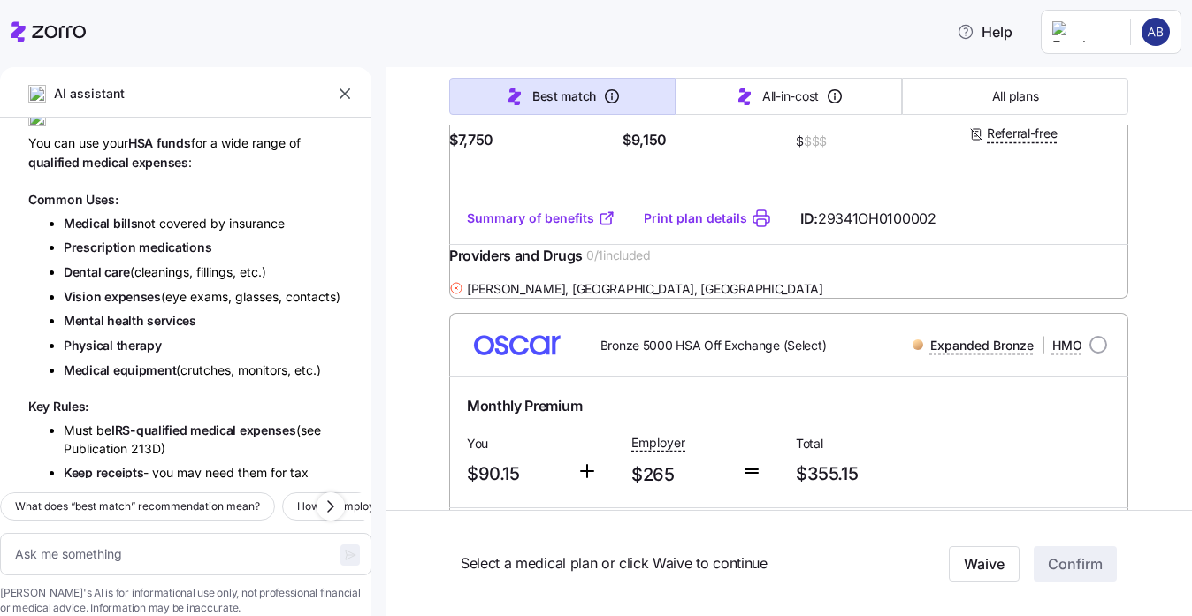
type textarea "x"
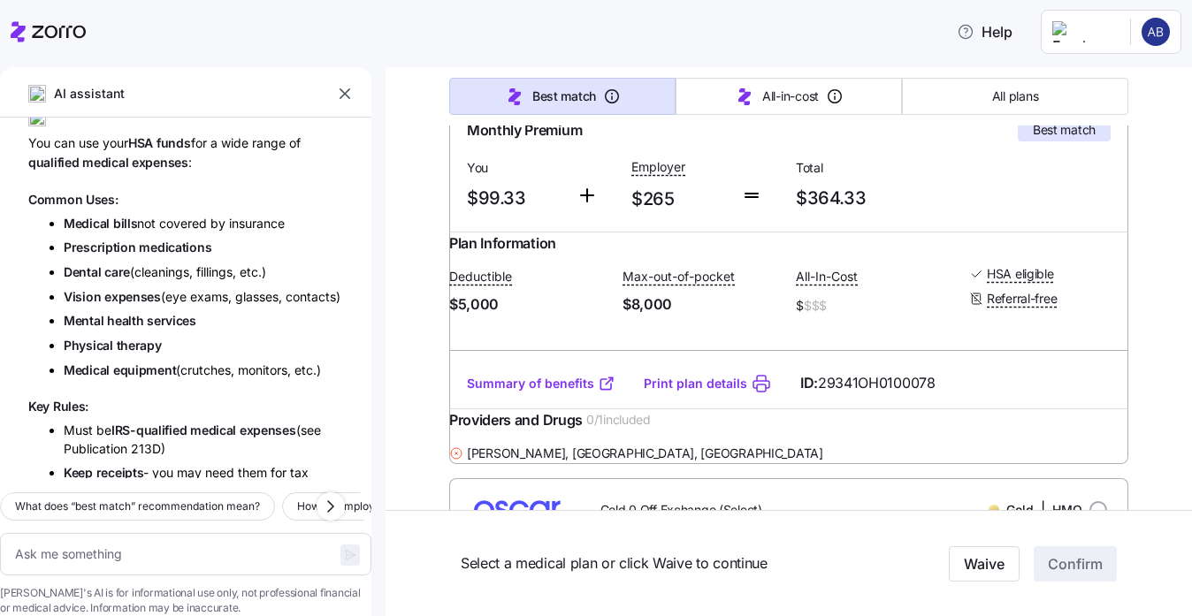
scroll to position [353, 0]
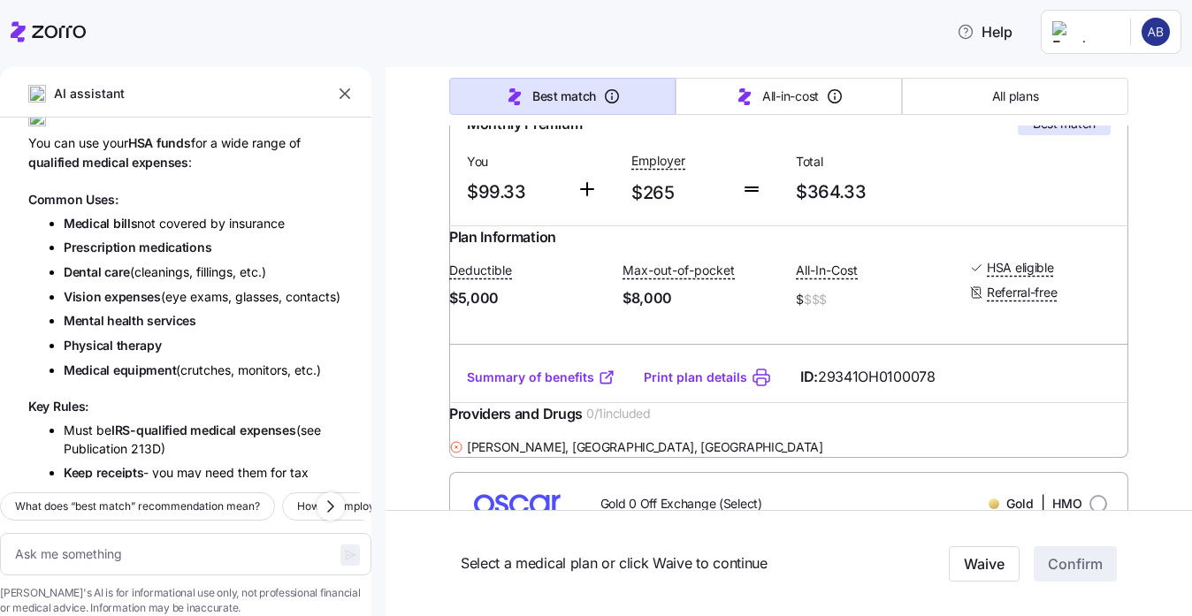
click at [567, 386] on link "Summary of benefits" at bounding box center [541, 378] width 149 height 18
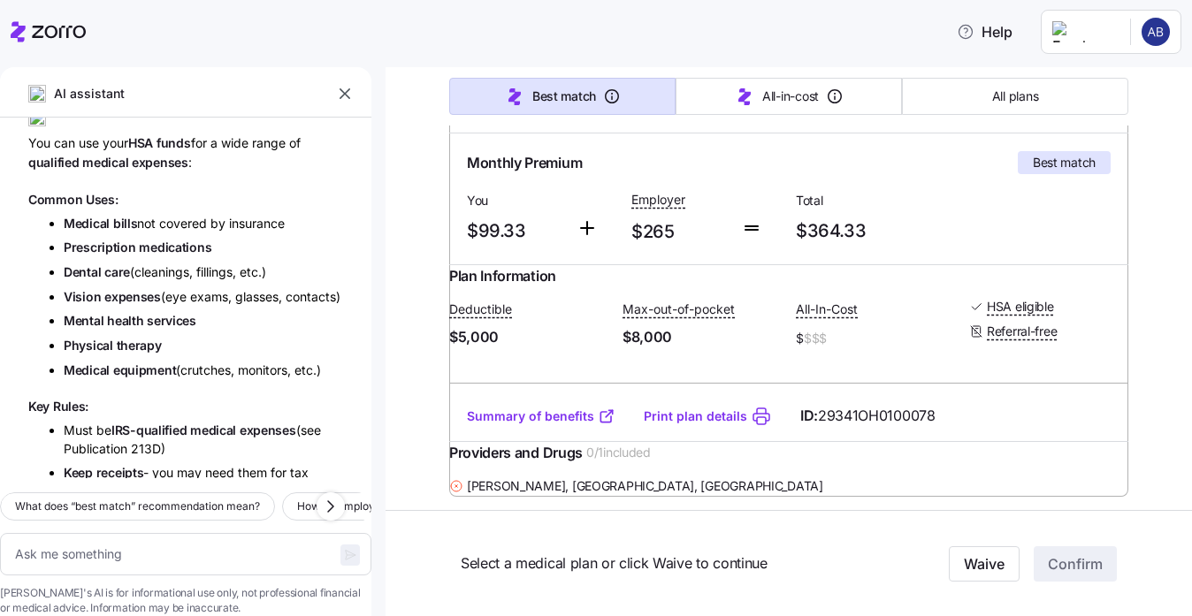
scroll to position [302, 0]
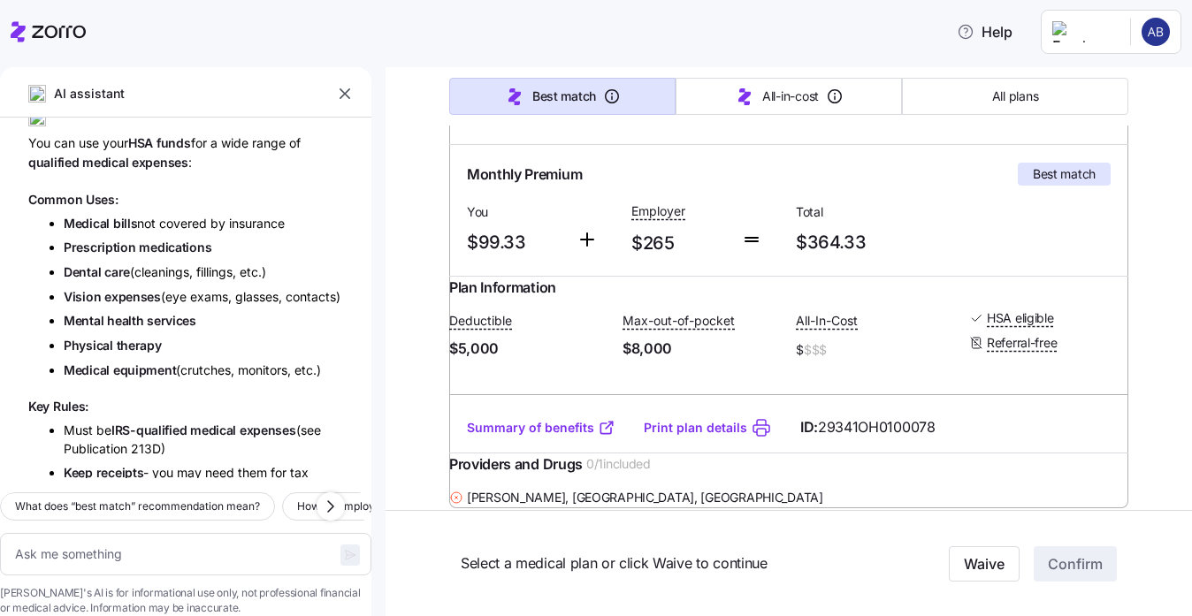
click at [540, 437] on link "Summary of benefits" at bounding box center [541, 428] width 149 height 18
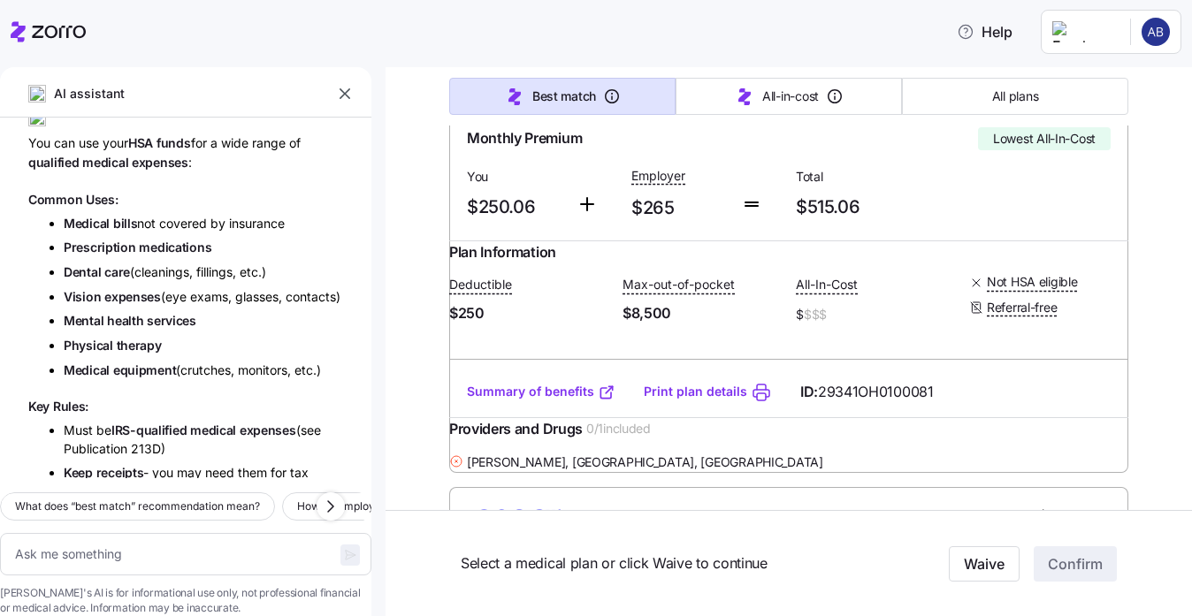
scroll to position [783, 0]
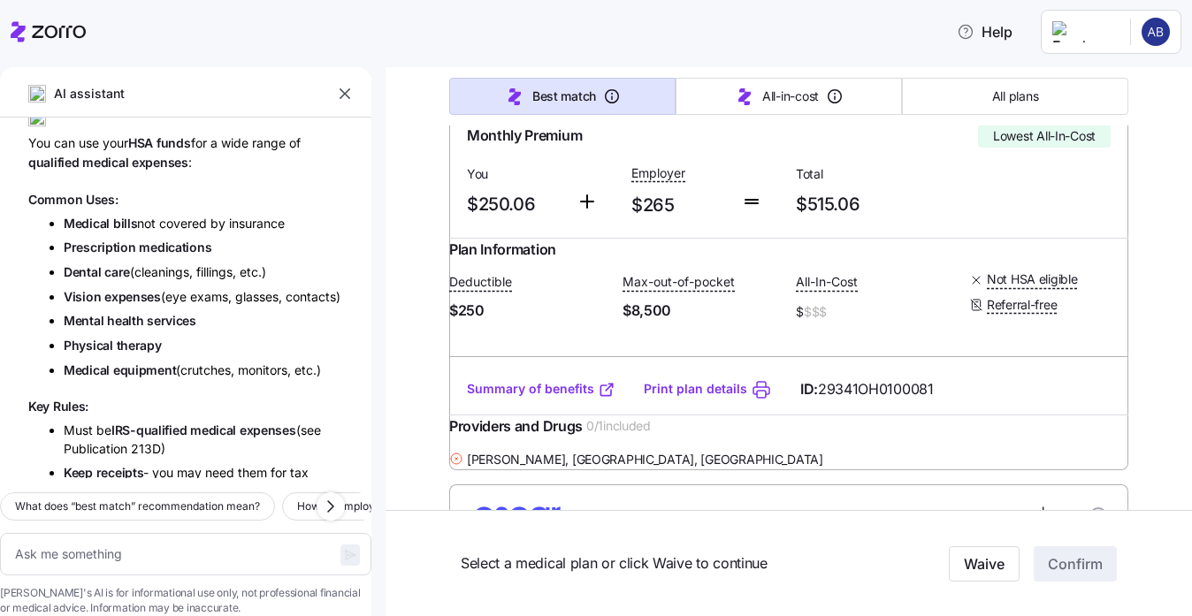
click at [560, 398] on link "Summary of benefits" at bounding box center [541, 389] width 149 height 18
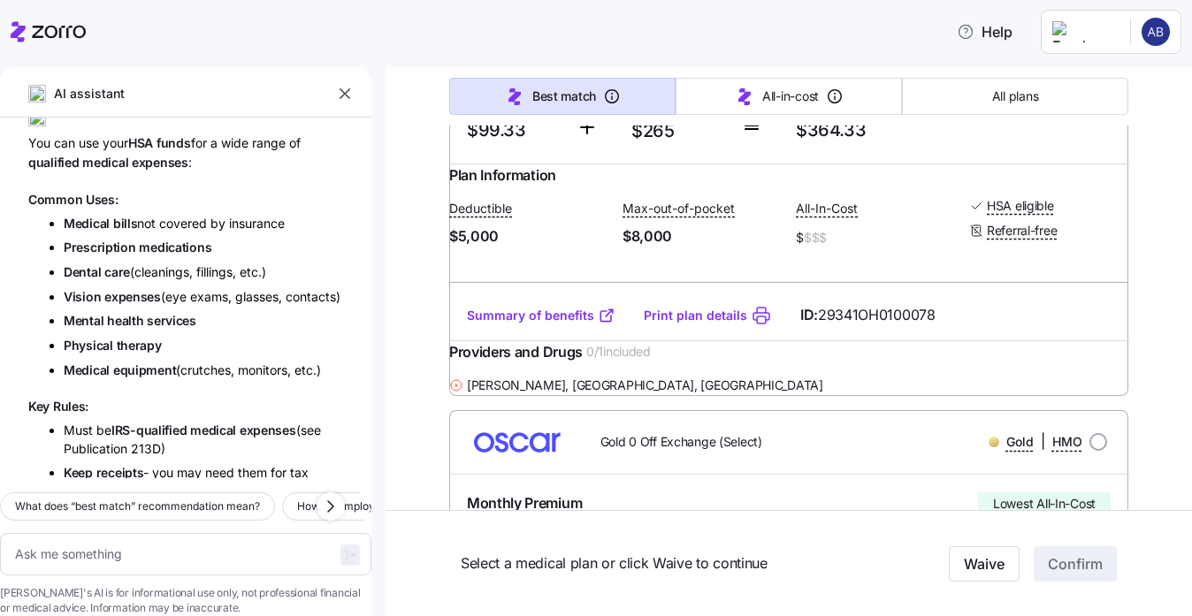
scroll to position [422, 0]
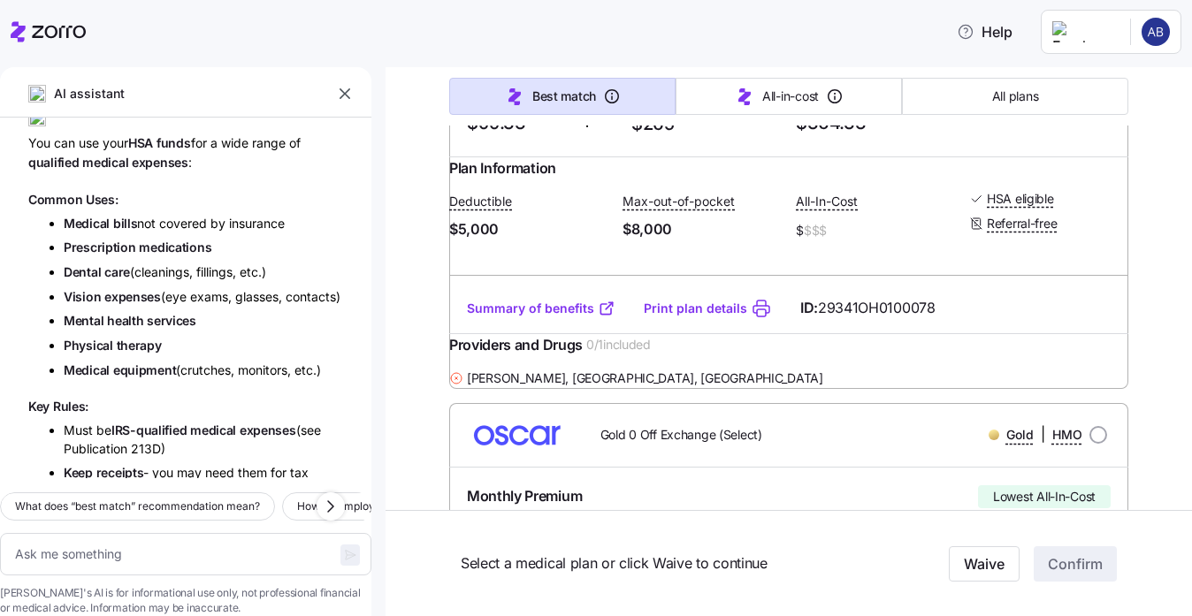
click at [713, 367] on div "Providers and Drugs 0 / 1 included" at bounding box center [788, 350] width 679 height 33
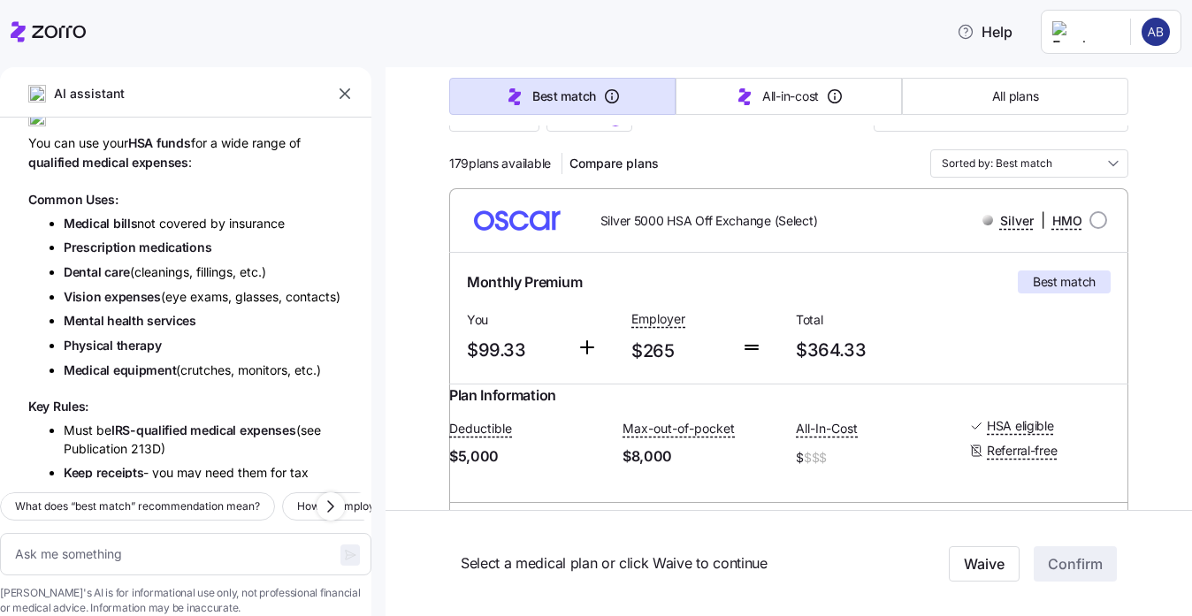
scroll to position [194, 0]
click at [342, 91] on icon "button" at bounding box center [345, 93] width 11 height 11
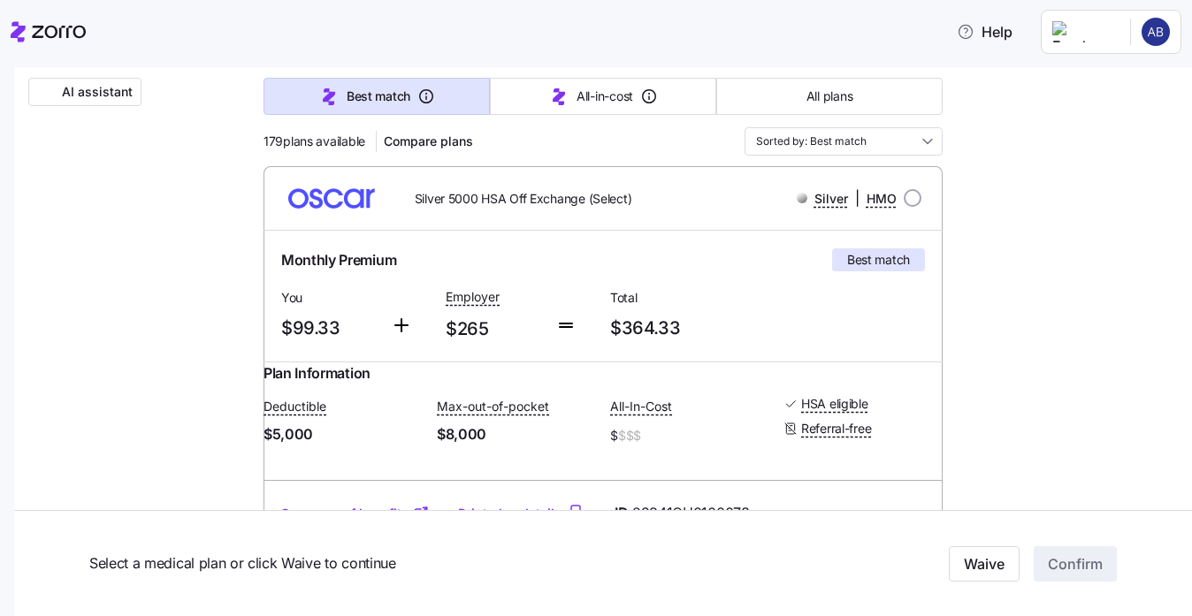
scroll to position [263, 0]
